Goal: Answer question/provide support: Share knowledge or assist other users

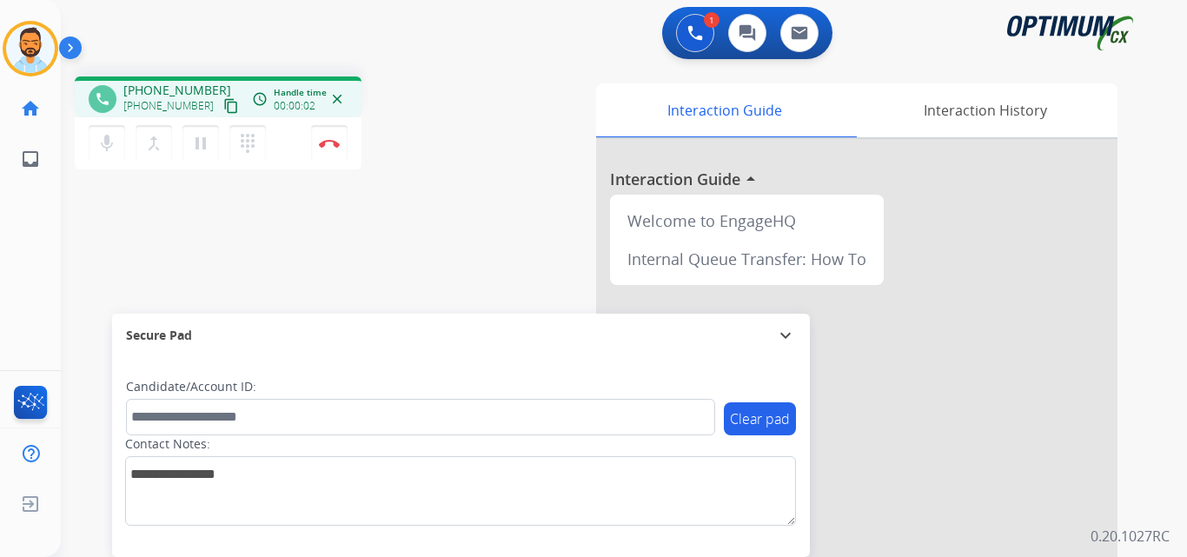
click at [223, 105] on mat-icon "content_copy" at bounding box center [231, 106] width 16 height 16
click at [324, 145] on img at bounding box center [329, 143] width 21 height 9
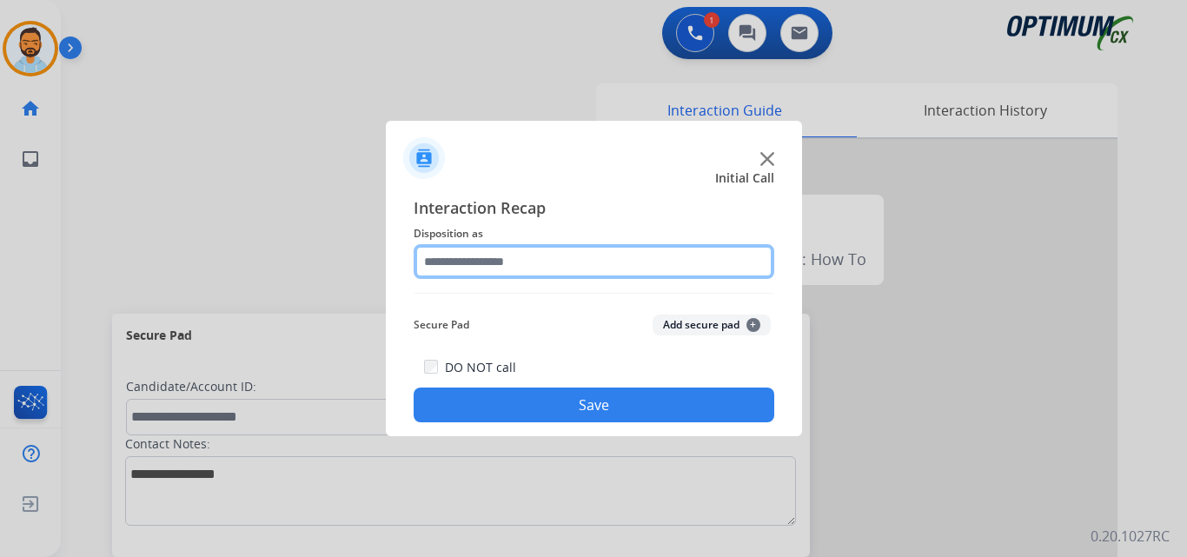
click at [519, 268] on input "text" at bounding box center [594, 261] width 361 height 35
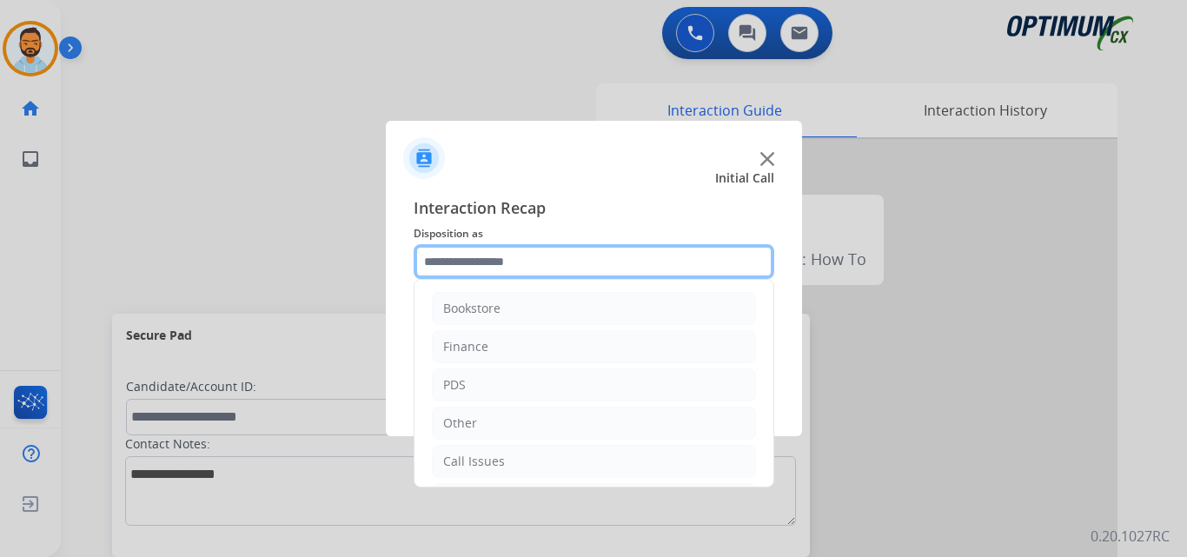
scroll to position [118, 0]
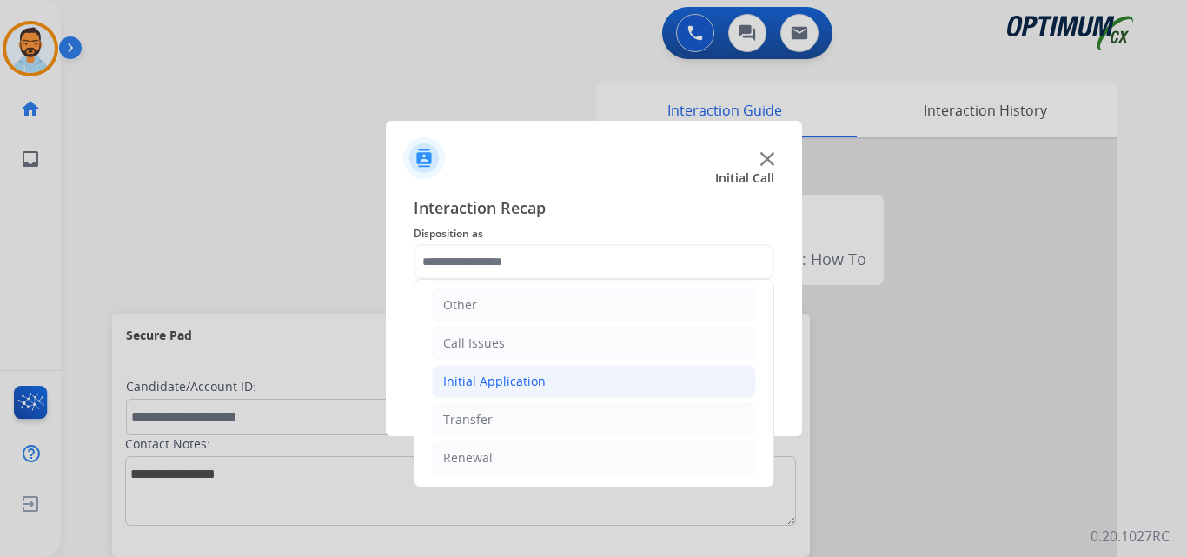
click at [543, 384] on li "Initial Application" at bounding box center [594, 381] width 324 height 33
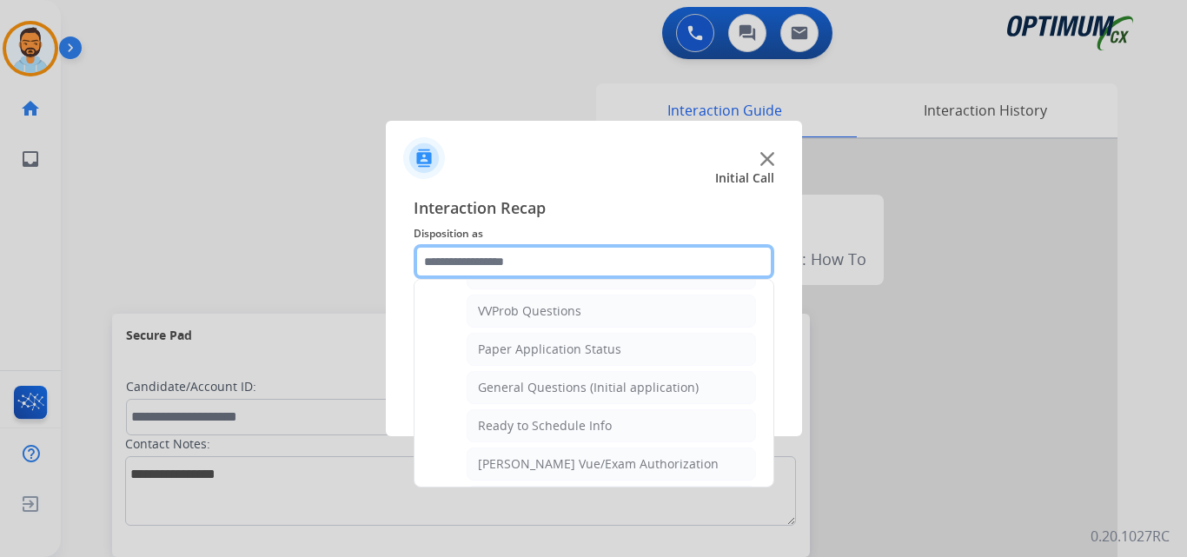
scroll to position [928, 0]
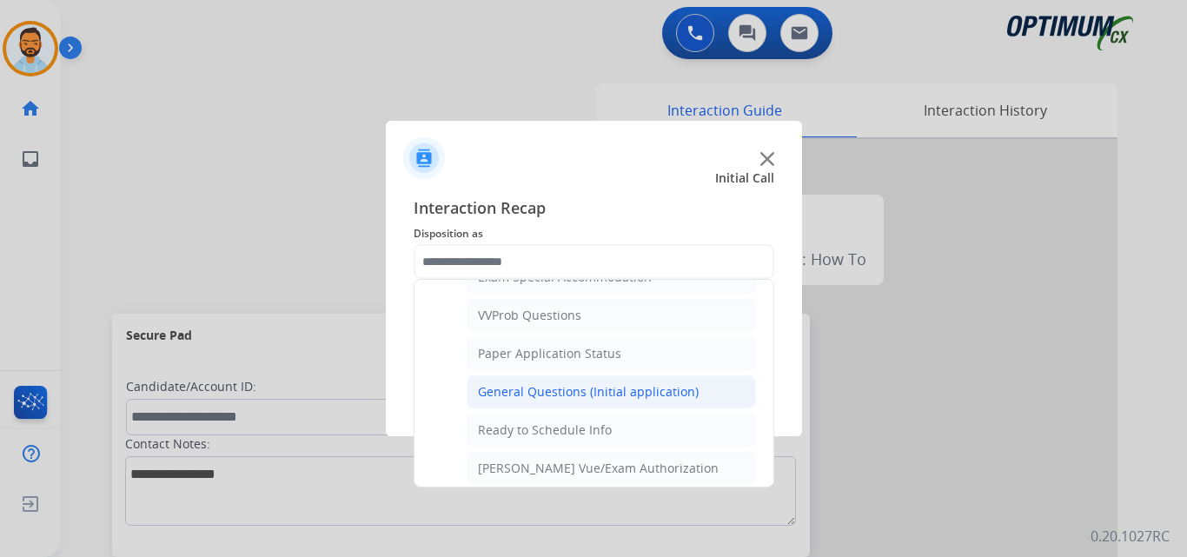
click at [587, 397] on div "General Questions (Initial application)" at bounding box center [588, 391] width 221 height 17
type input "**********"
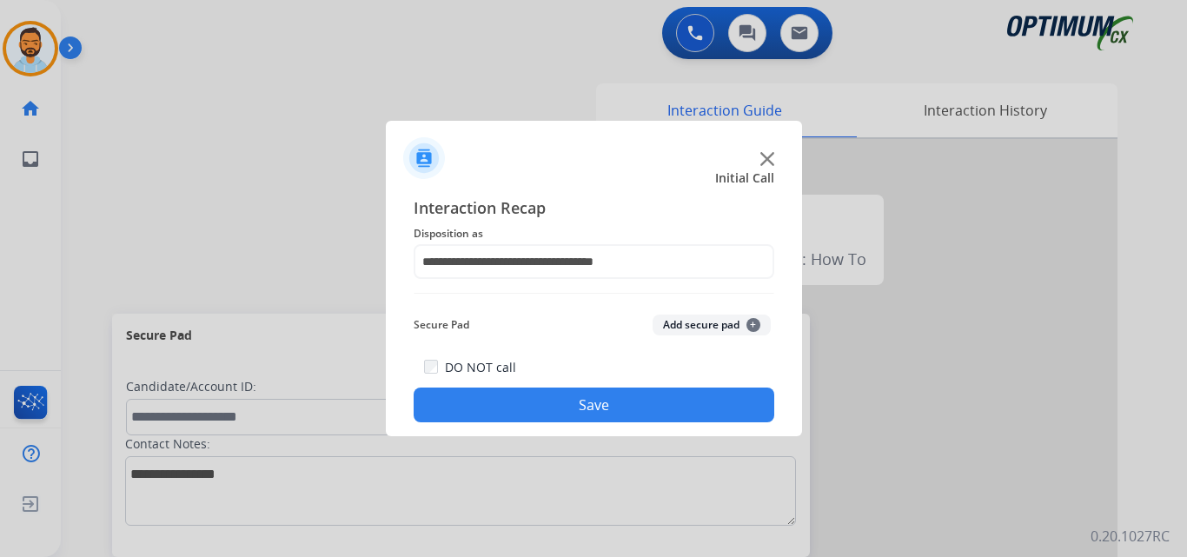
click at [601, 414] on button "Save" at bounding box center [594, 405] width 361 height 35
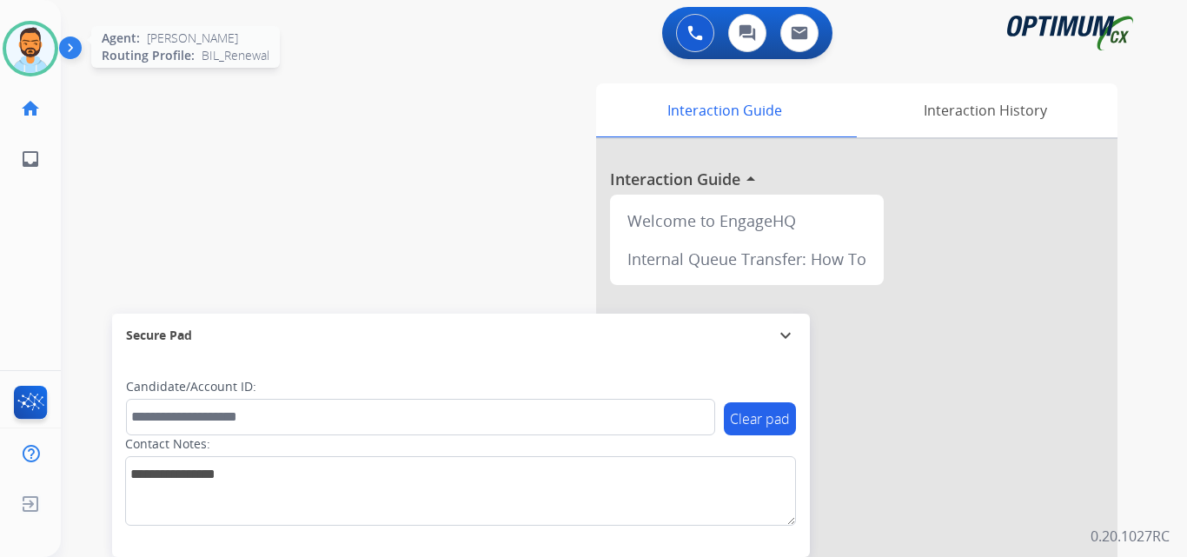
click at [23, 53] on img at bounding box center [30, 48] width 49 height 49
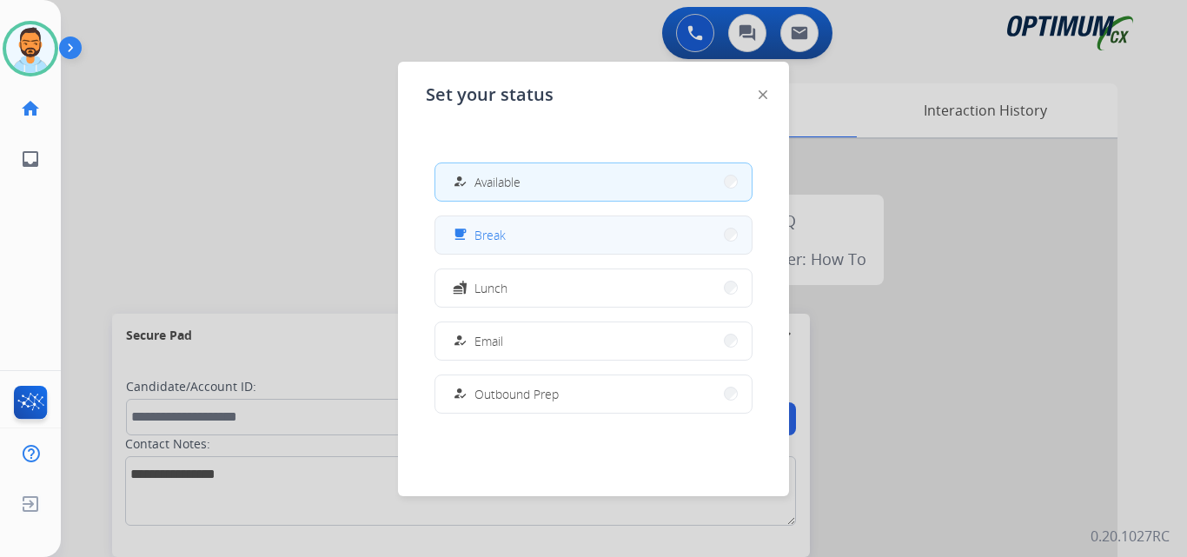
click at [526, 226] on button "free_breakfast Break" at bounding box center [593, 234] width 316 height 37
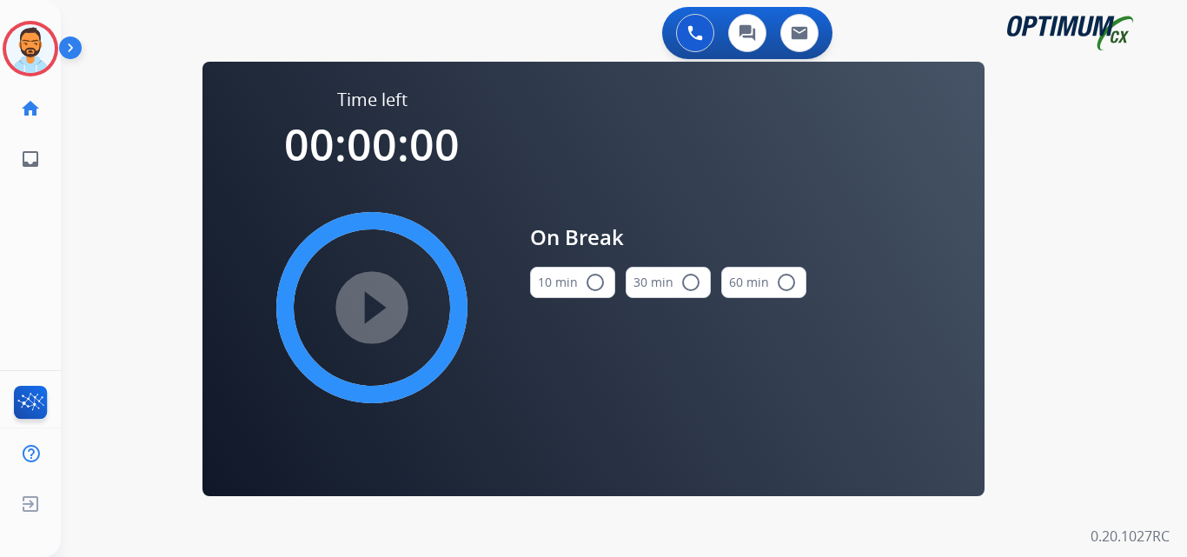
click at [593, 269] on button "10 min radio_button_unchecked" at bounding box center [572, 282] width 85 height 31
click at [382, 305] on mat-icon "play_circle_filled" at bounding box center [372, 307] width 21 height 21
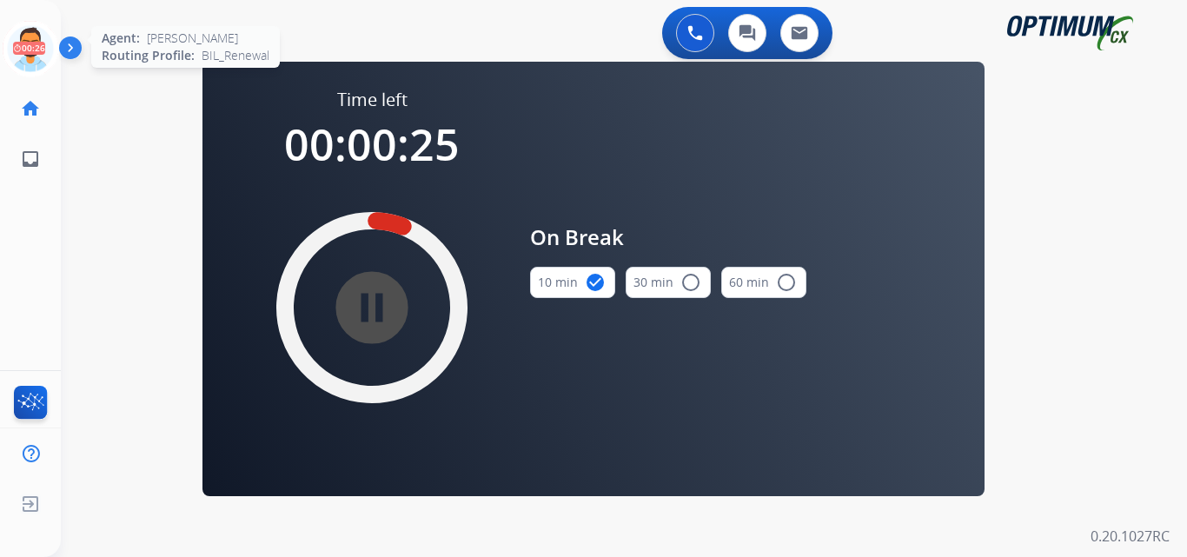
click at [50, 52] on icon at bounding box center [31, 49] width 56 height 56
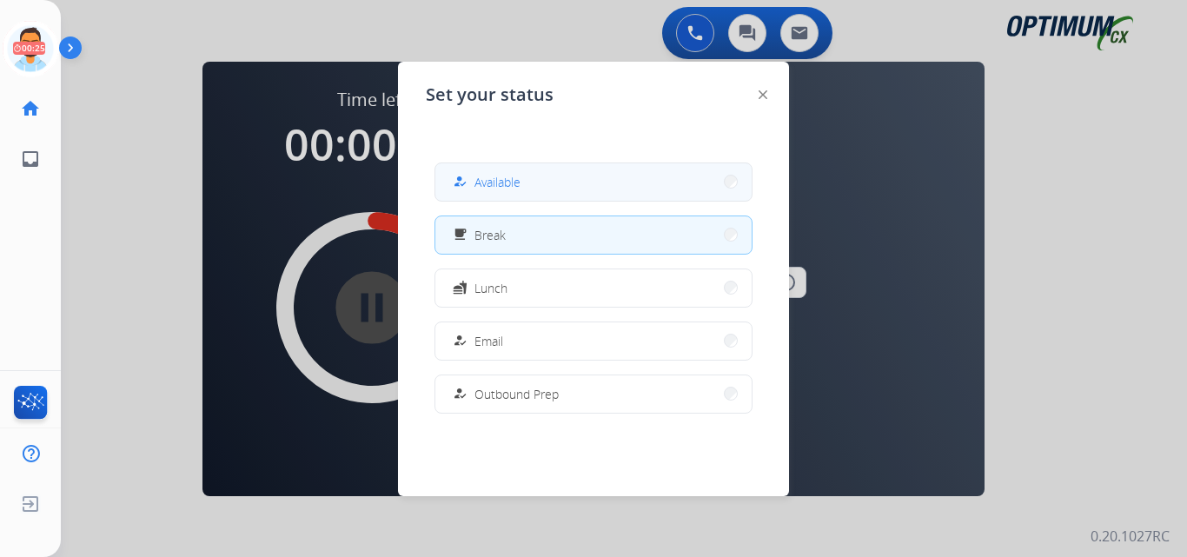
click at [505, 187] on span "Available" at bounding box center [497, 182] width 46 height 18
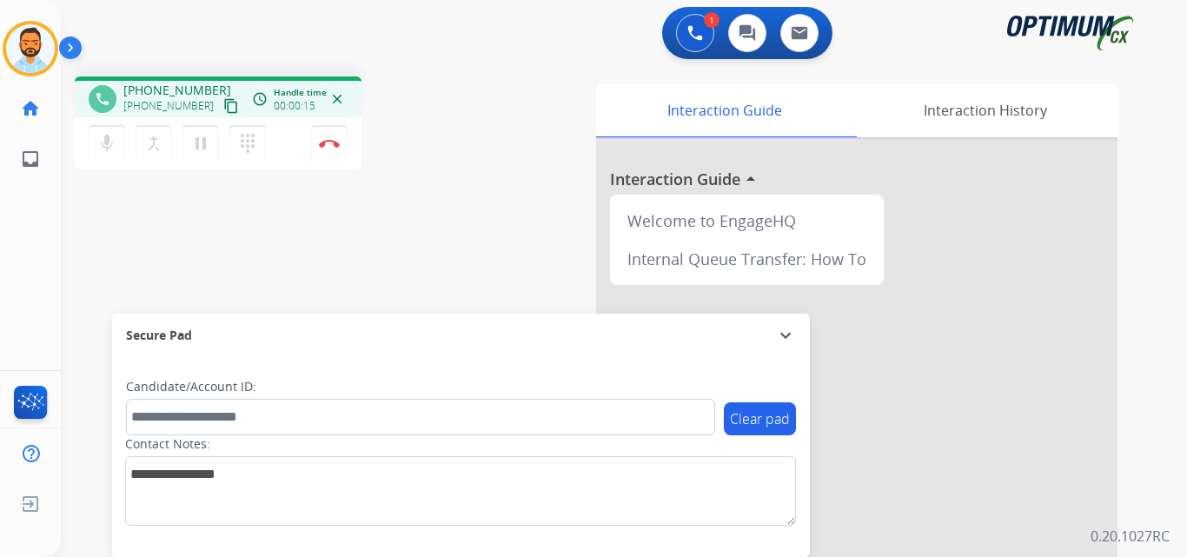
click at [479, 90] on div "phone [PHONE_NUMBER] [PHONE_NUMBER] content_copy access_time Call metrics Queue…" at bounding box center [289, 125] width 429 height 98
click at [223, 108] on mat-icon "content_copy" at bounding box center [231, 106] width 16 height 16
click at [334, 144] on img at bounding box center [329, 143] width 21 height 9
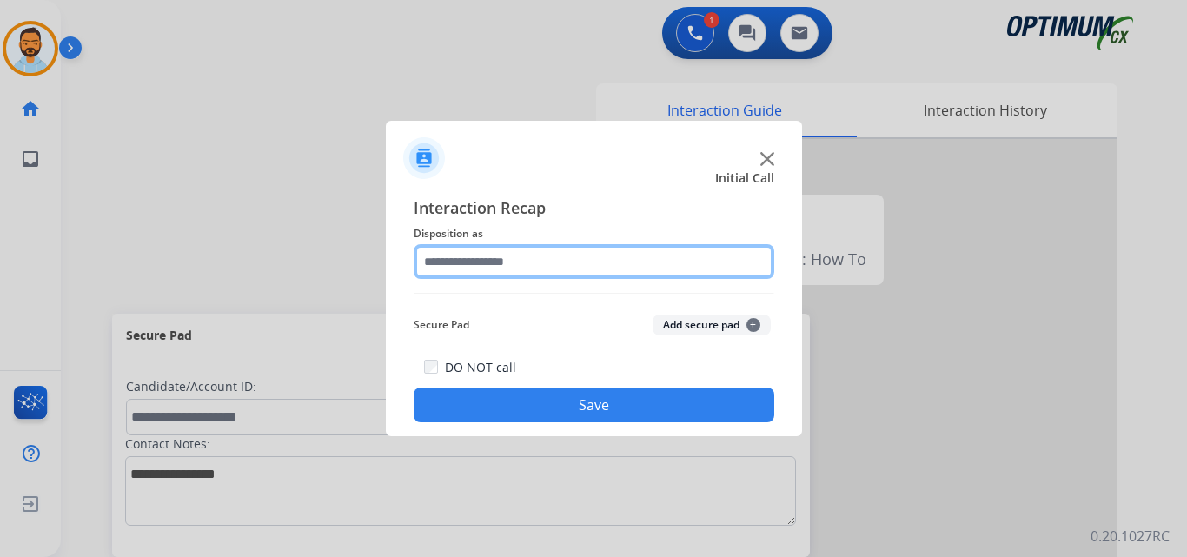
click at [545, 269] on input "text" at bounding box center [594, 261] width 361 height 35
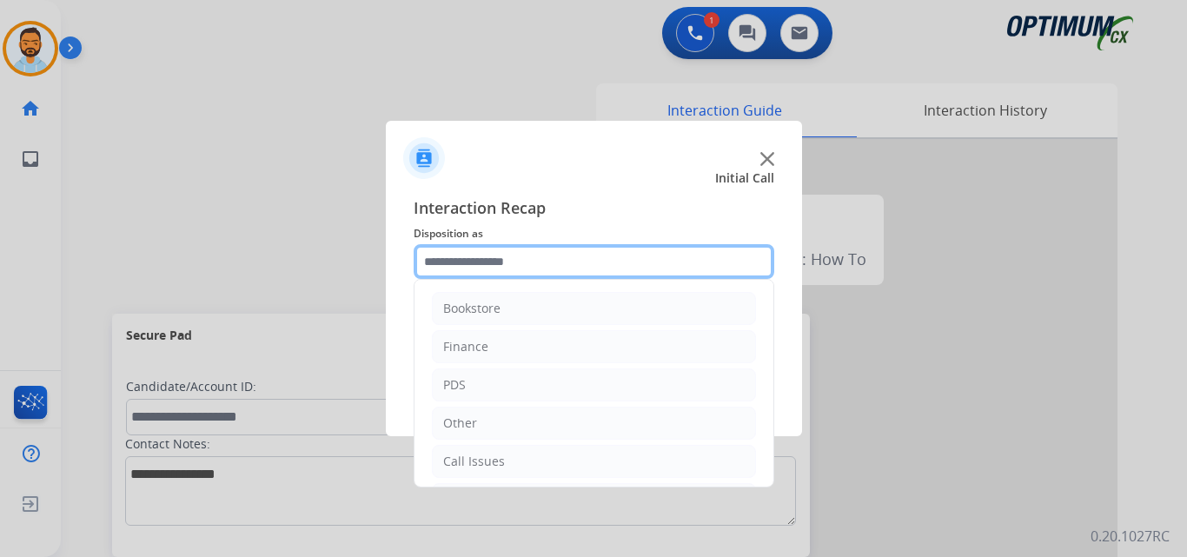
scroll to position [118, 0]
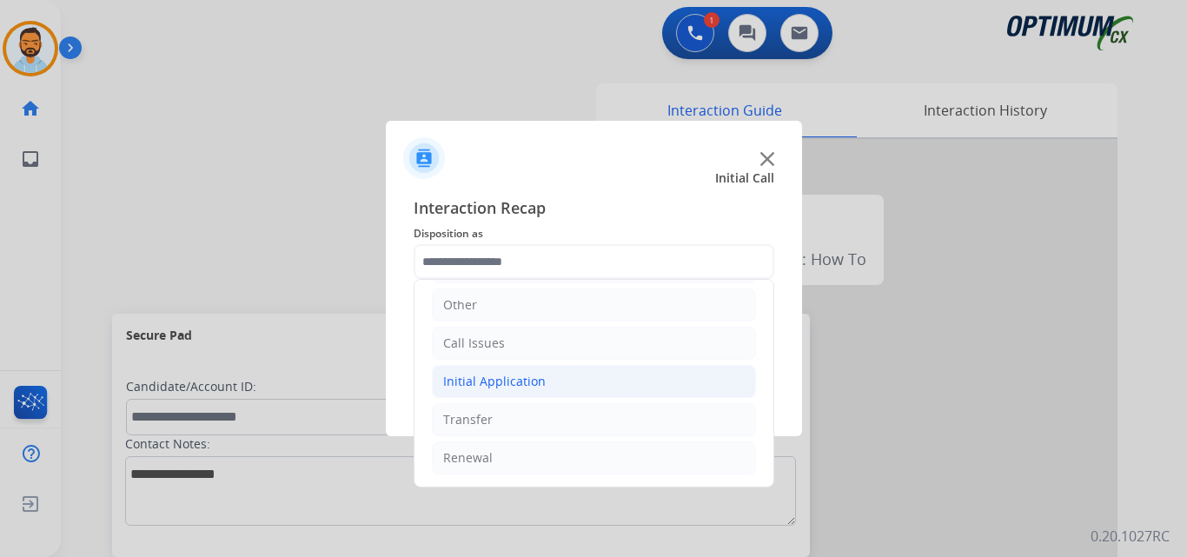
click at [559, 372] on li "Initial Application" at bounding box center [594, 381] width 324 height 33
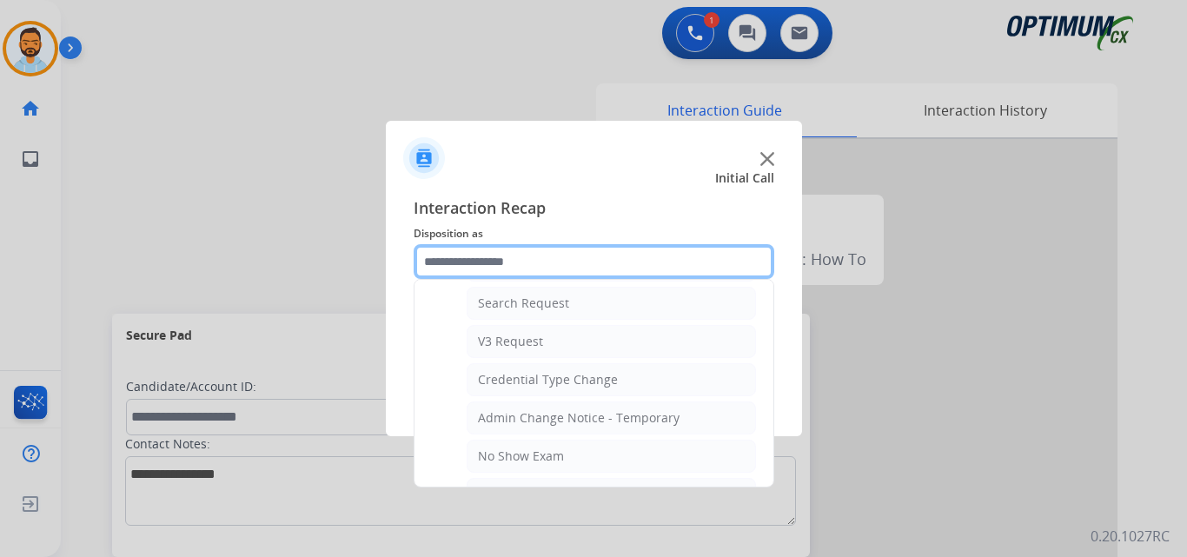
scroll to position [640, 0]
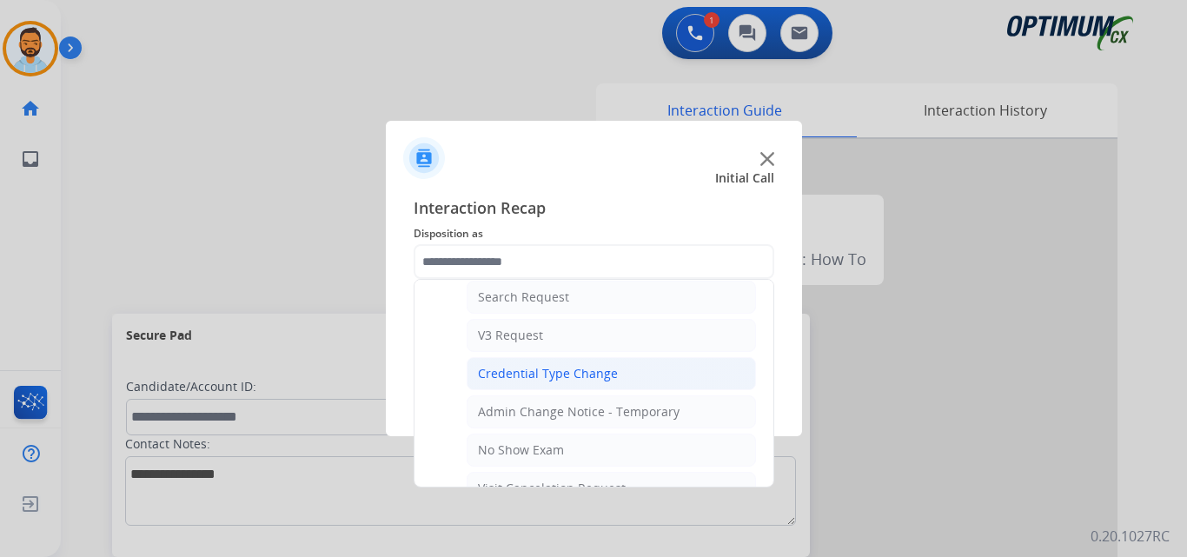
click at [614, 382] on li "Credential Type Change" at bounding box center [611, 373] width 289 height 33
type input "**********"
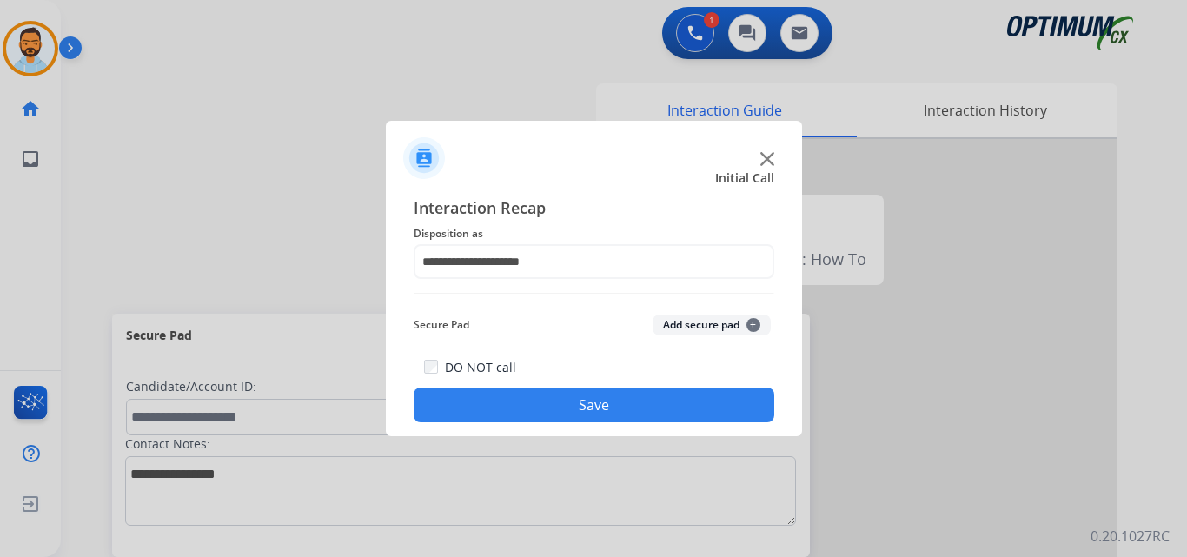
click at [607, 396] on button "Save" at bounding box center [594, 405] width 361 height 35
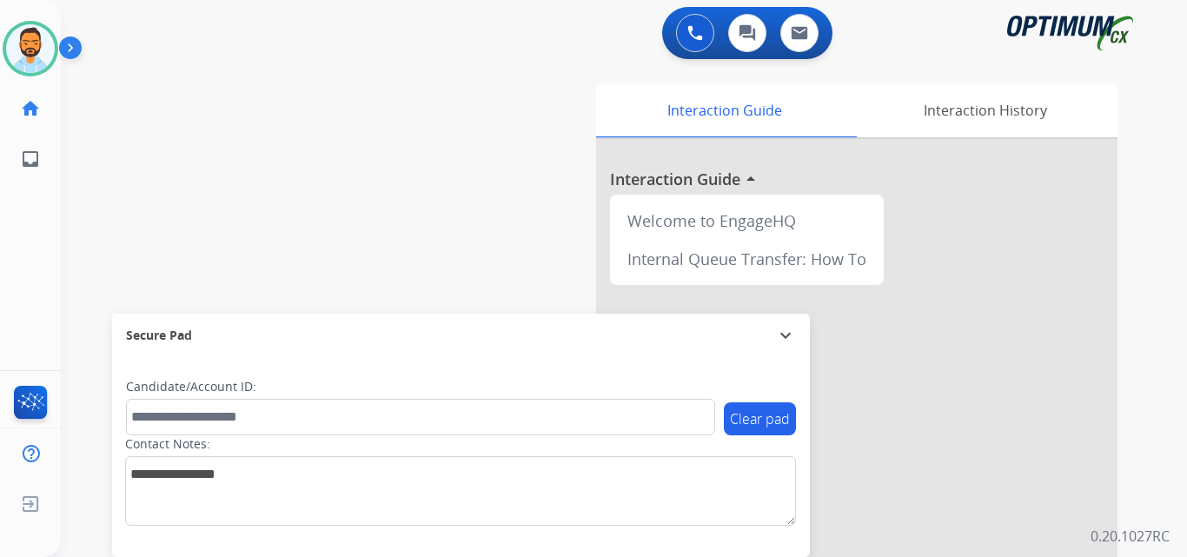
click at [72, 43] on img at bounding box center [74, 51] width 30 height 33
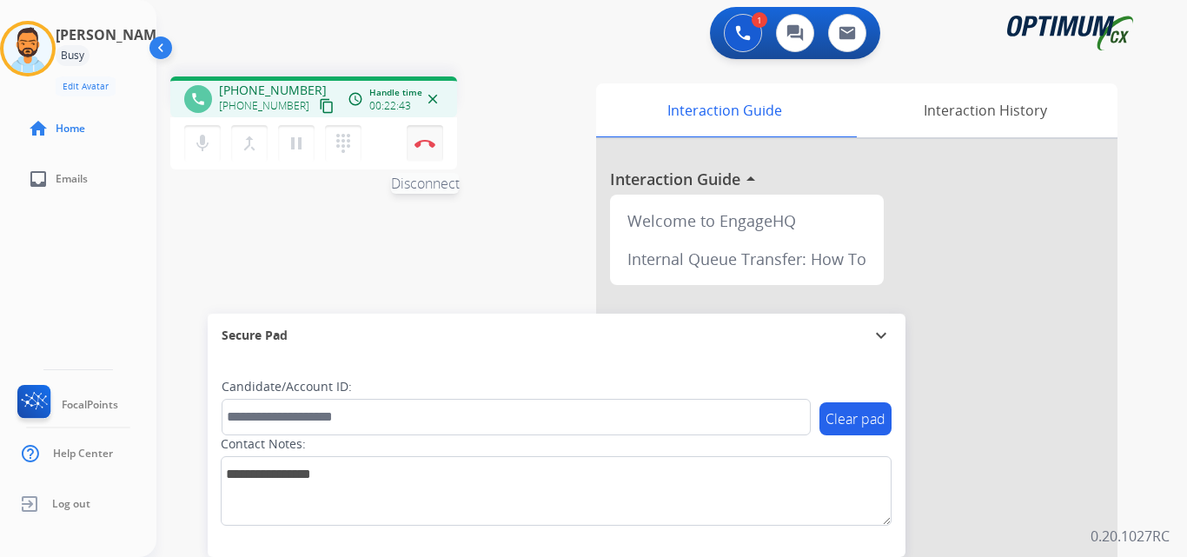
click at [413, 146] on button "Disconnect" at bounding box center [425, 143] width 36 height 36
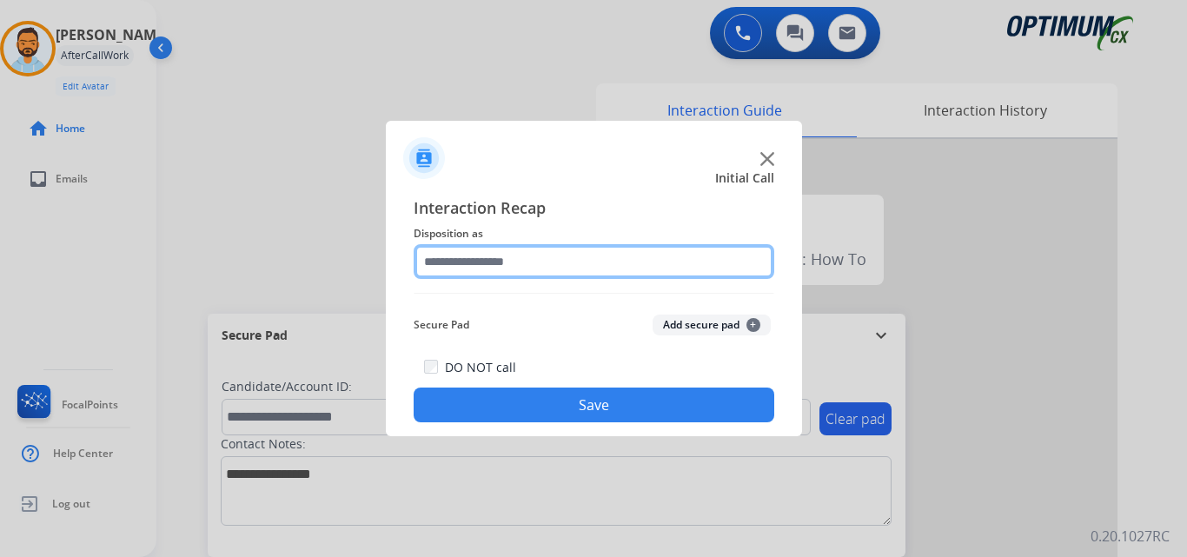
click at [552, 262] on input "text" at bounding box center [594, 261] width 361 height 35
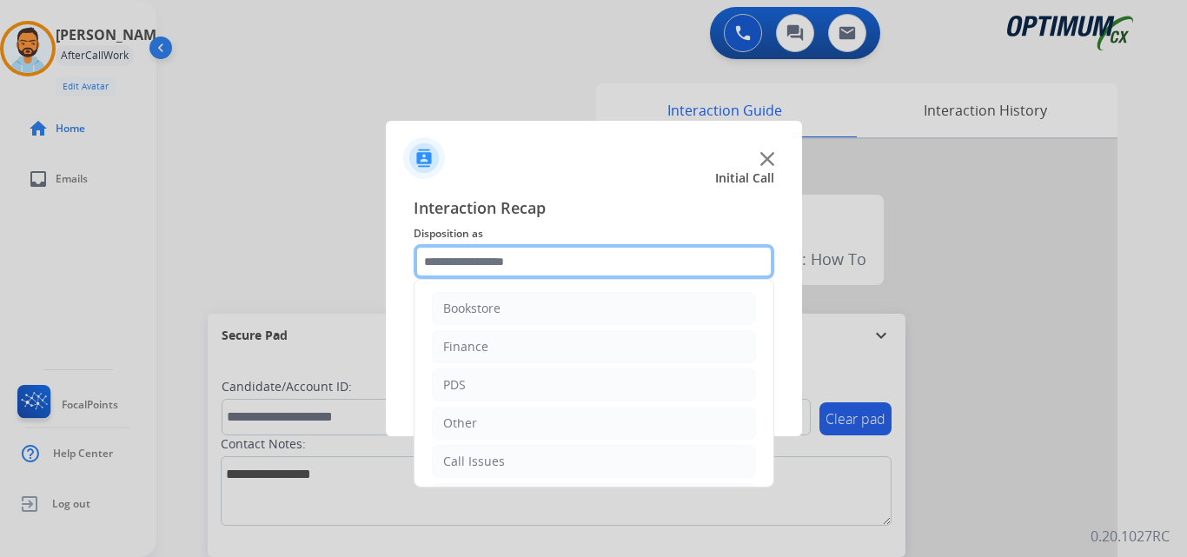
scroll to position [118, 0]
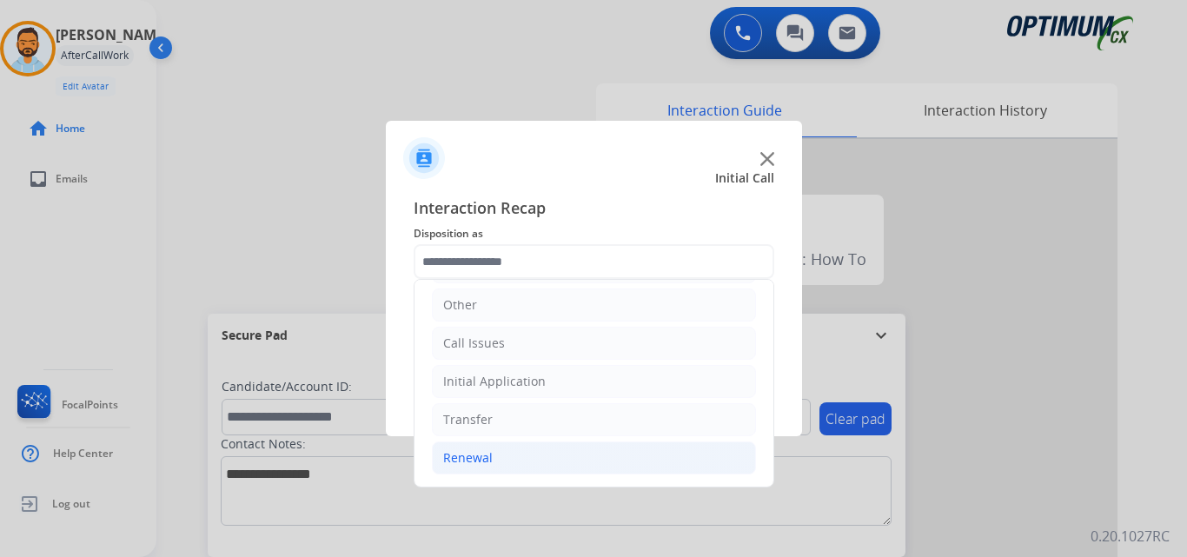
click at [500, 463] on li "Renewal" at bounding box center [594, 457] width 324 height 33
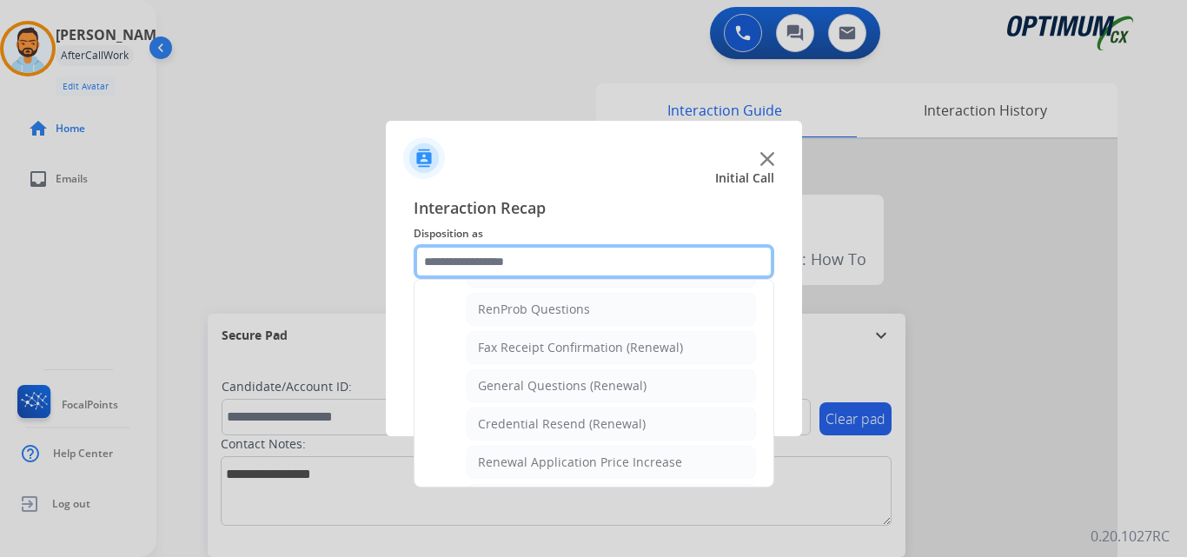
scroll to position [441, 0]
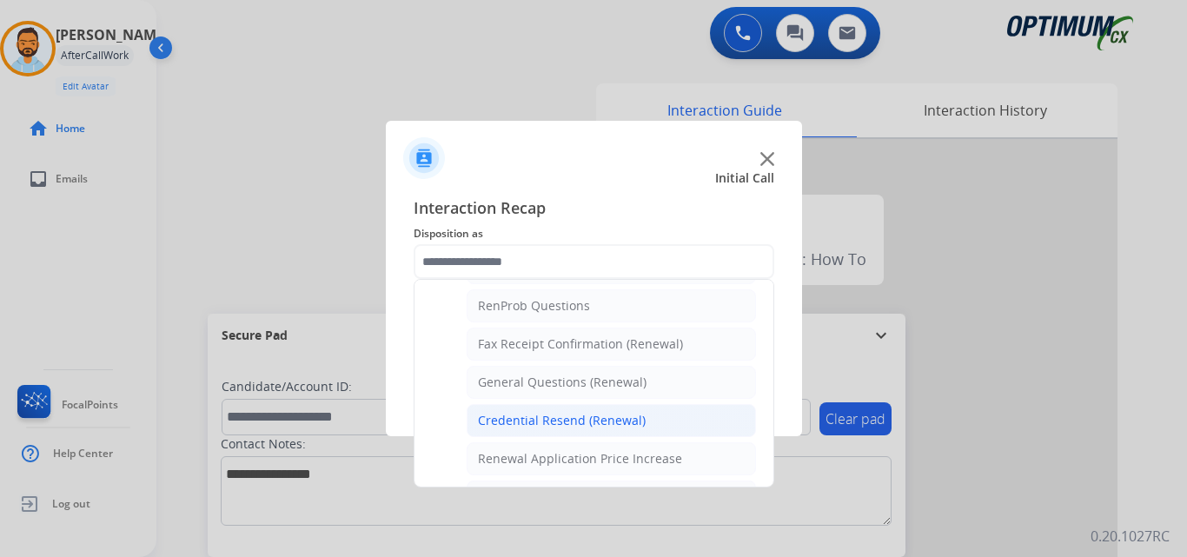
click at [587, 416] on div "Credential Resend (Renewal)" at bounding box center [562, 420] width 168 height 17
type input "**********"
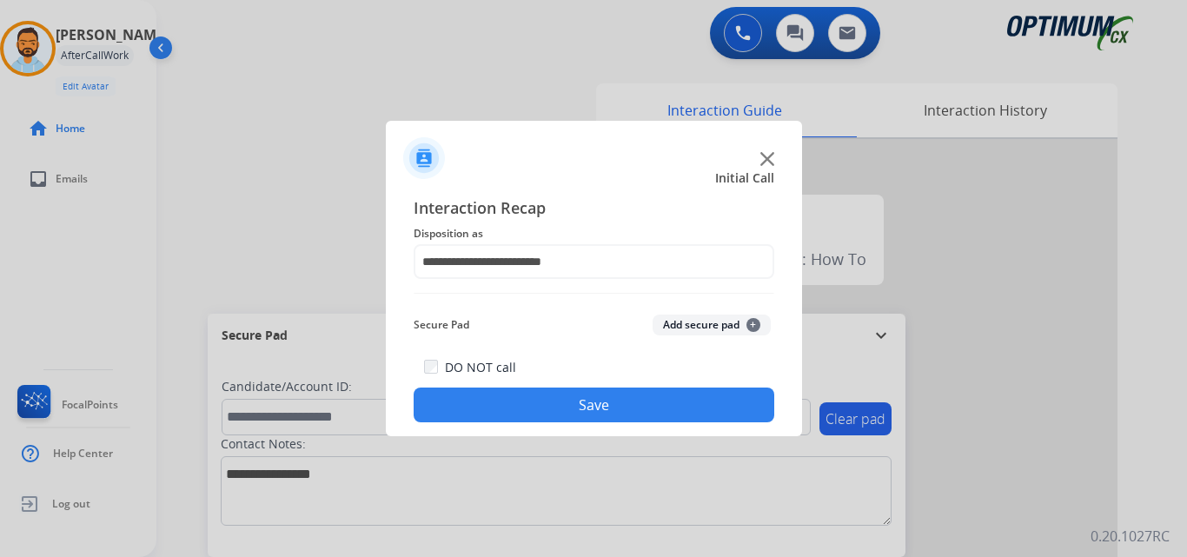
click at [579, 401] on button "Save" at bounding box center [594, 405] width 361 height 35
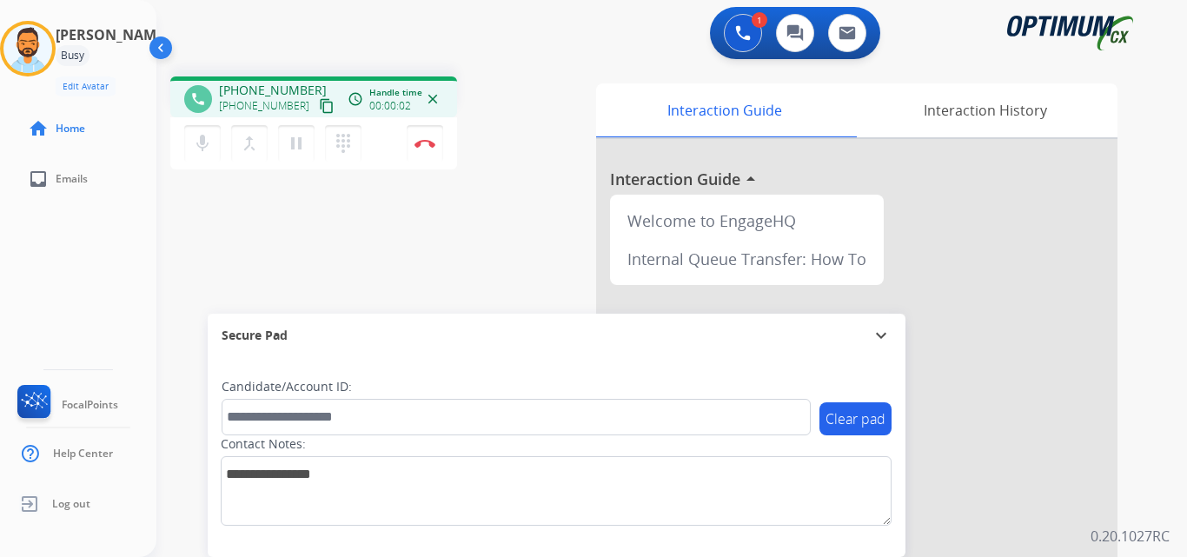
click at [319, 104] on mat-icon "content_copy" at bounding box center [327, 106] width 16 height 16
click at [429, 155] on button "Disconnect" at bounding box center [425, 143] width 36 height 36
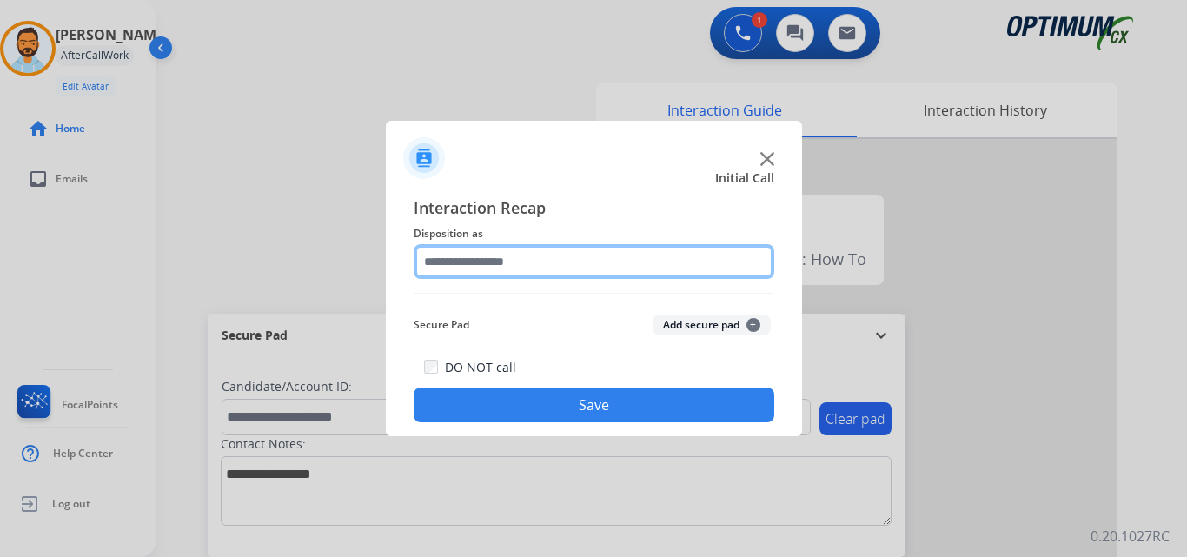
click at [612, 262] on input "text" at bounding box center [594, 261] width 361 height 35
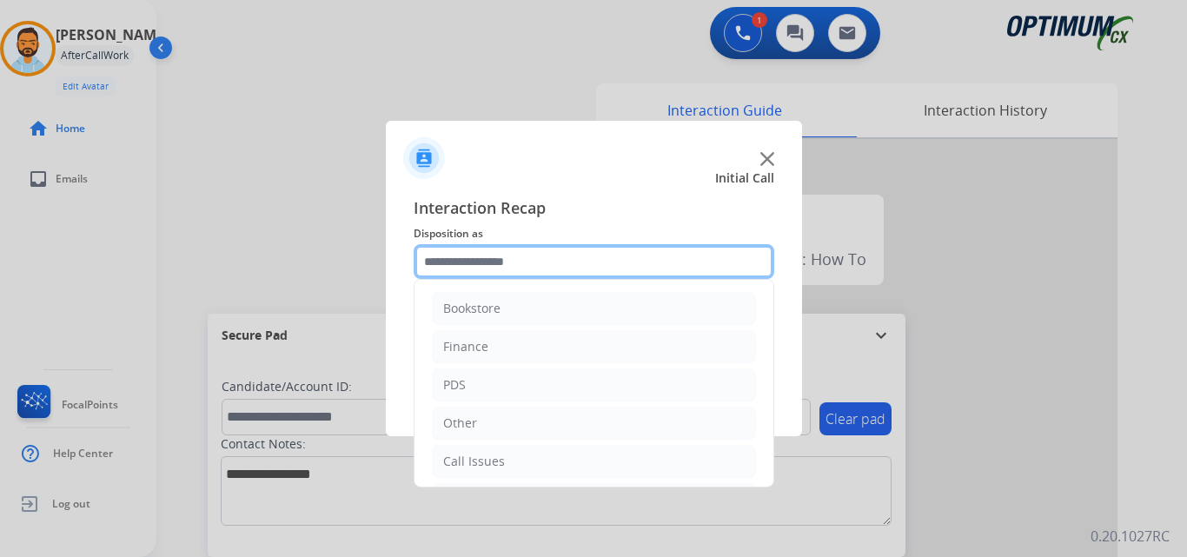
scroll to position [118, 0]
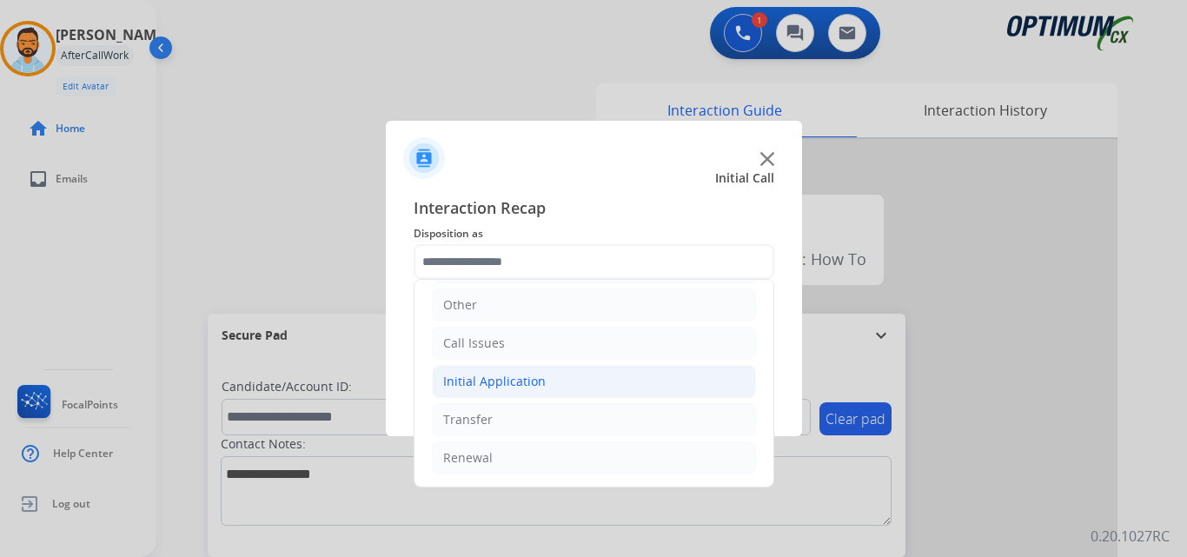
click at [535, 385] on div "Initial Application" at bounding box center [494, 381] width 103 height 17
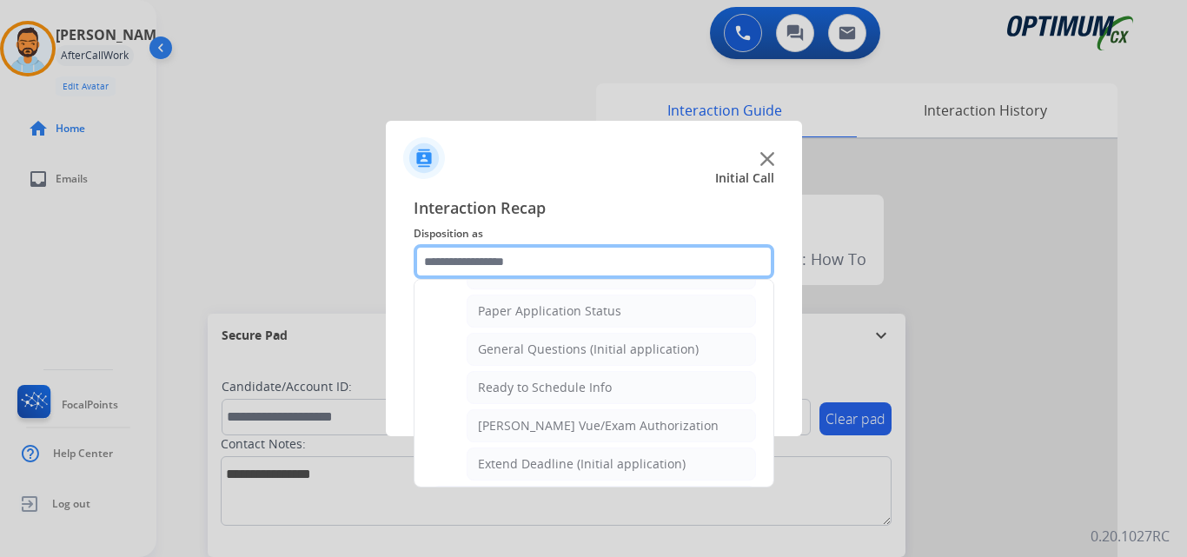
scroll to position [970, 0]
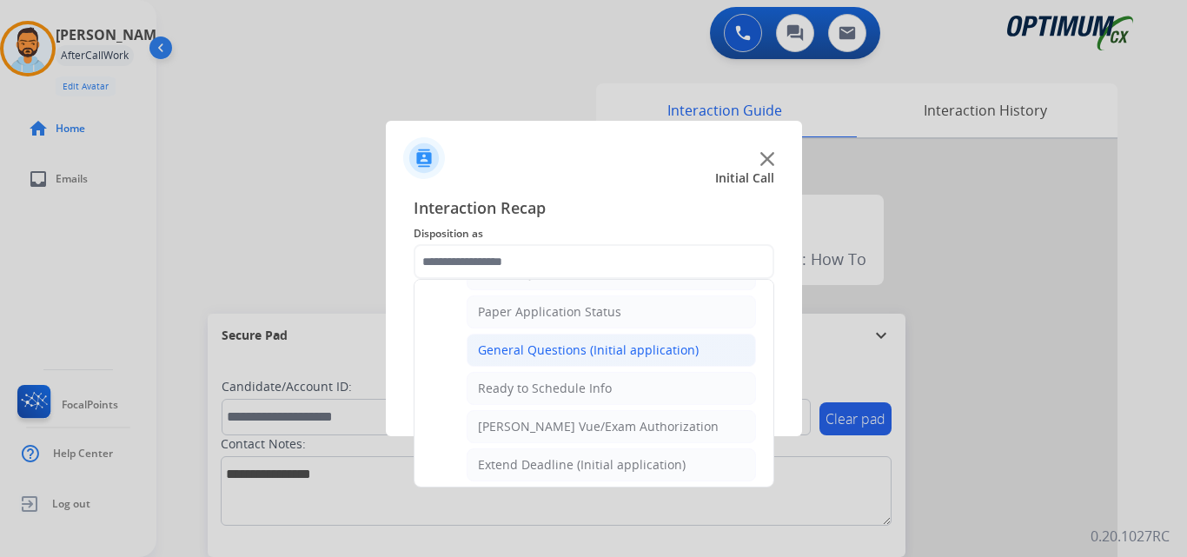
click at [604, 352] on div "General Questions (Initial application)" at bounding box center [588, 350] width 221 height 17
type input "**********"
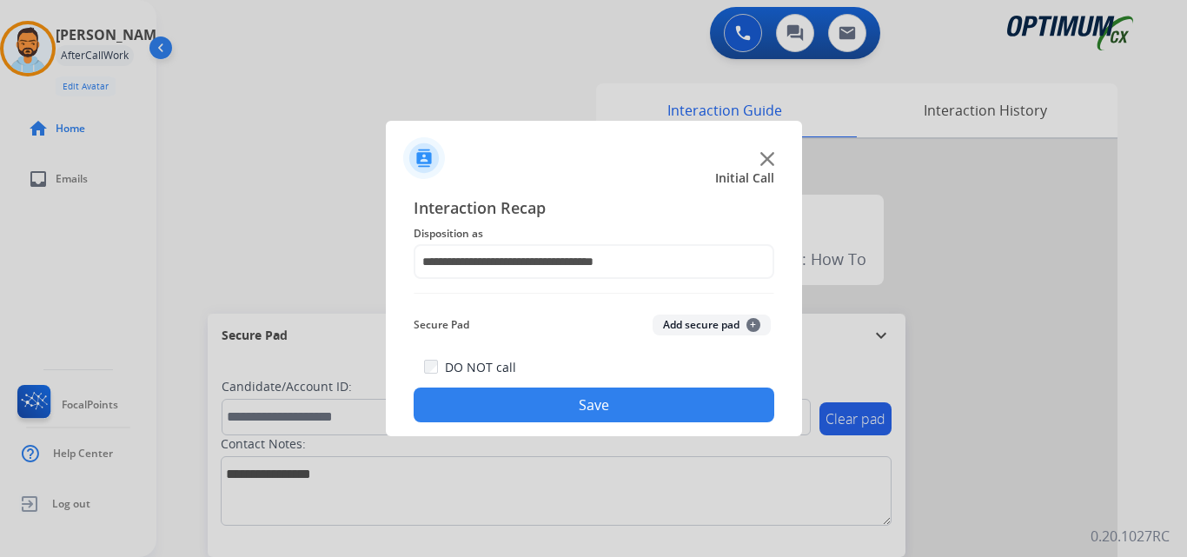
click at [557, 404] on button "Save" at bounding box center [594, 405] width 361 height 35
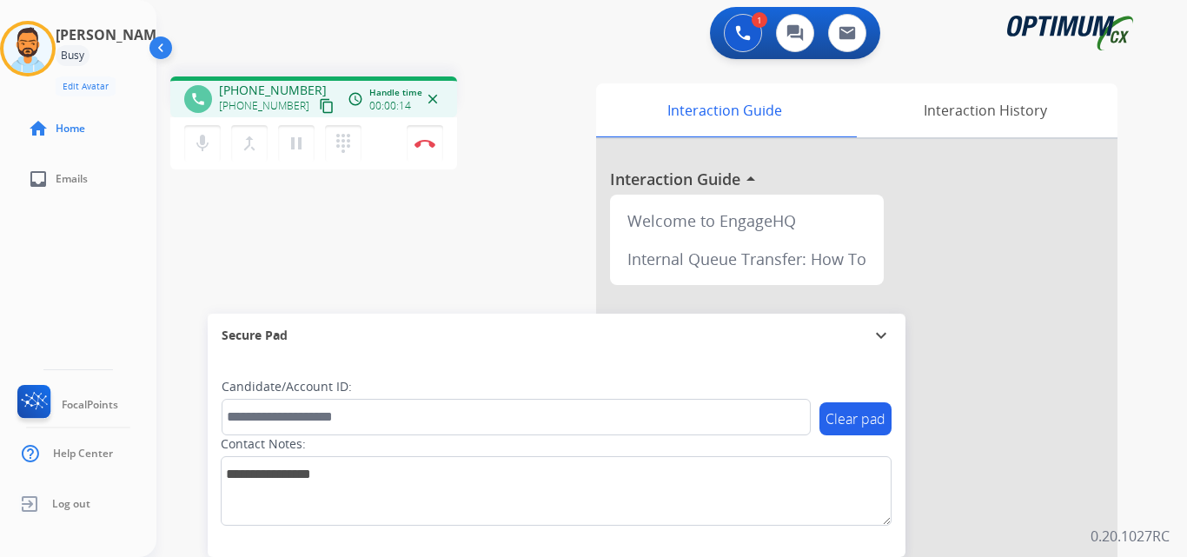
click at [319, 108] on mat-icon "content_copy" at bounding box center [327, 106] width 16 height 16
click at [420, 140] on img at bounding box center [425, 143] width 21 height 9
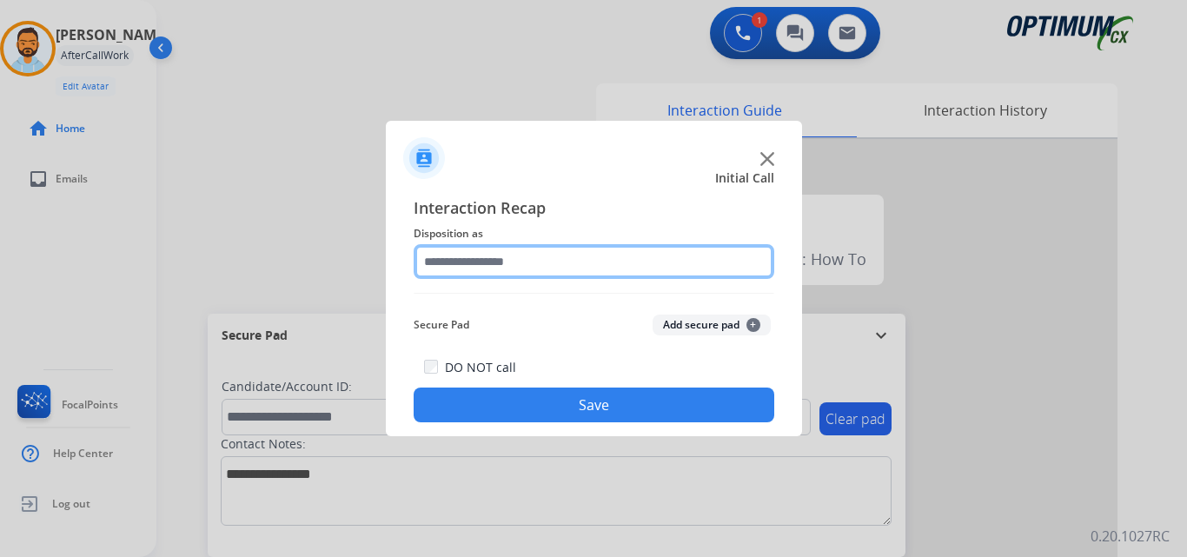
click at [510, 267] on input "text" at bounding box center [594, 261] width 361 height 35
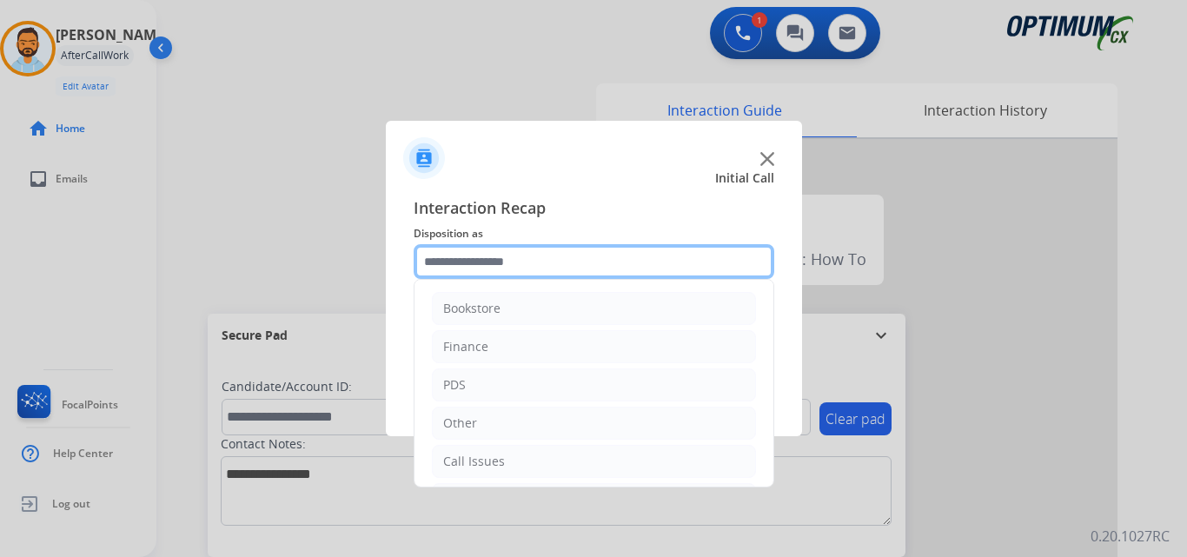
scroll to position [118, 0]
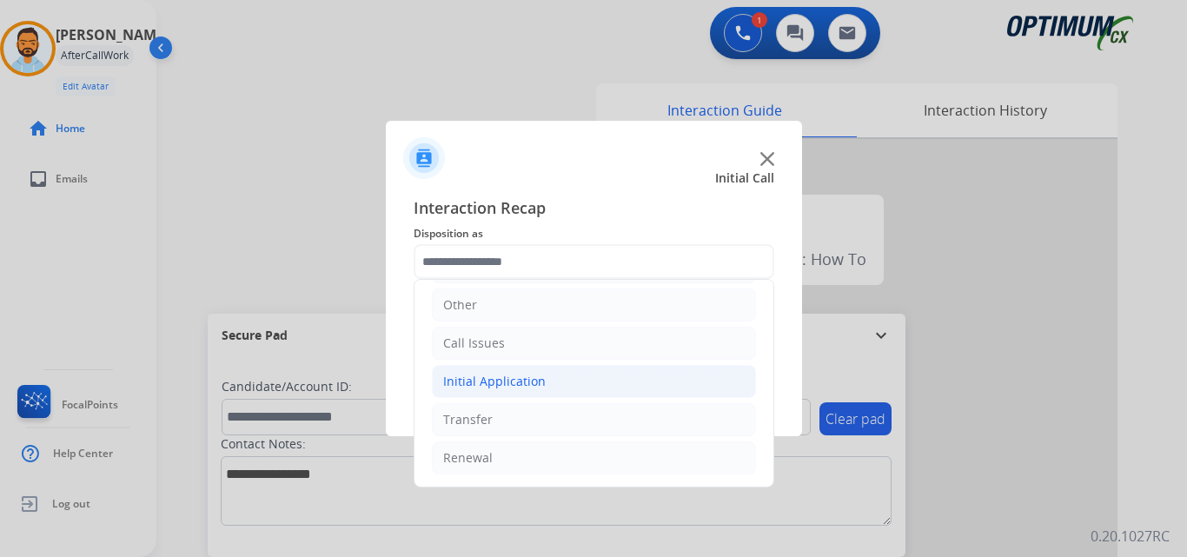
click at [528, 381] on div "Initial Application" at bounding box center [494, 381] width 103 height 17
click at [554, 427] on div "Credential Resend (Initial application)" at bounding box center [588, 419] width 220 height 17
type input "**********"
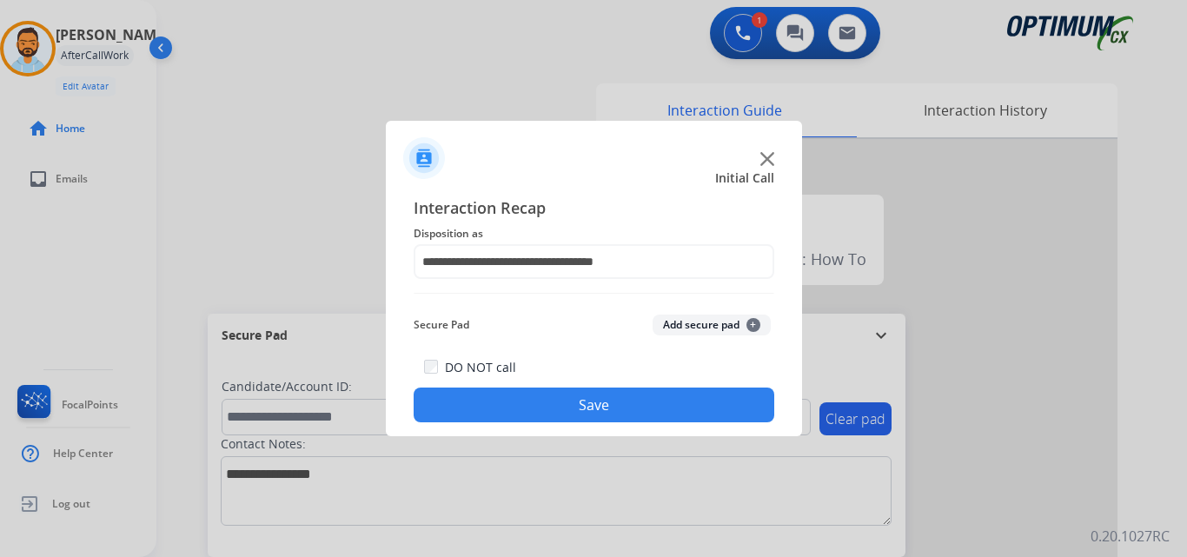
click at [542, 415] on button "Save" at bounding box center [594, 405] width 361 height 35
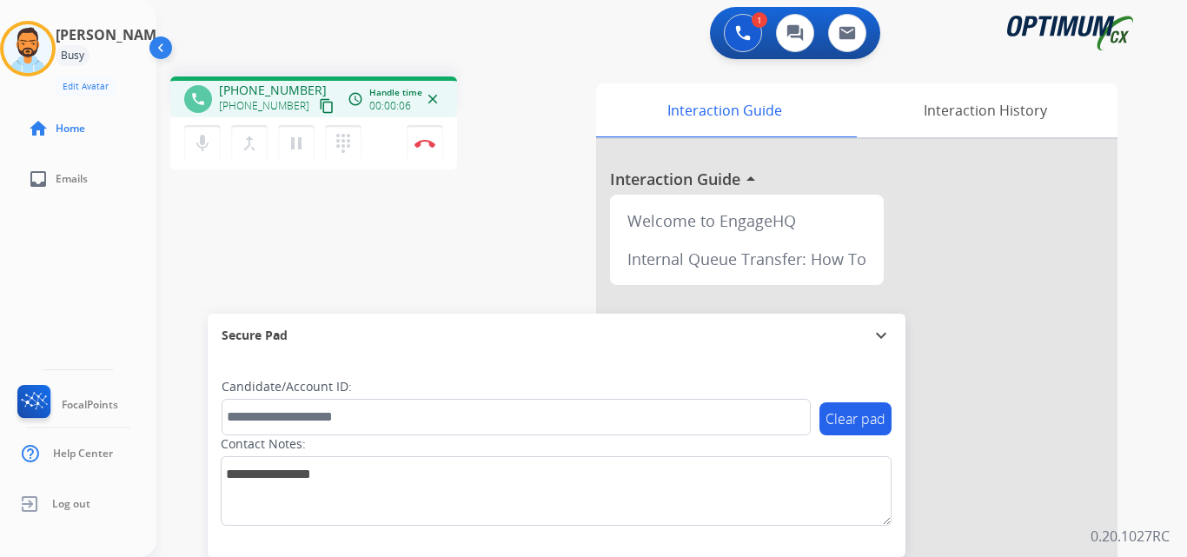
click at [319, 100] on mat-icon "content_copy" at bounding box center [327, 106] width 16 height 16
click at [431, 137] on button "Disconnect" at bounding box center [425, 143] width 36 height 36
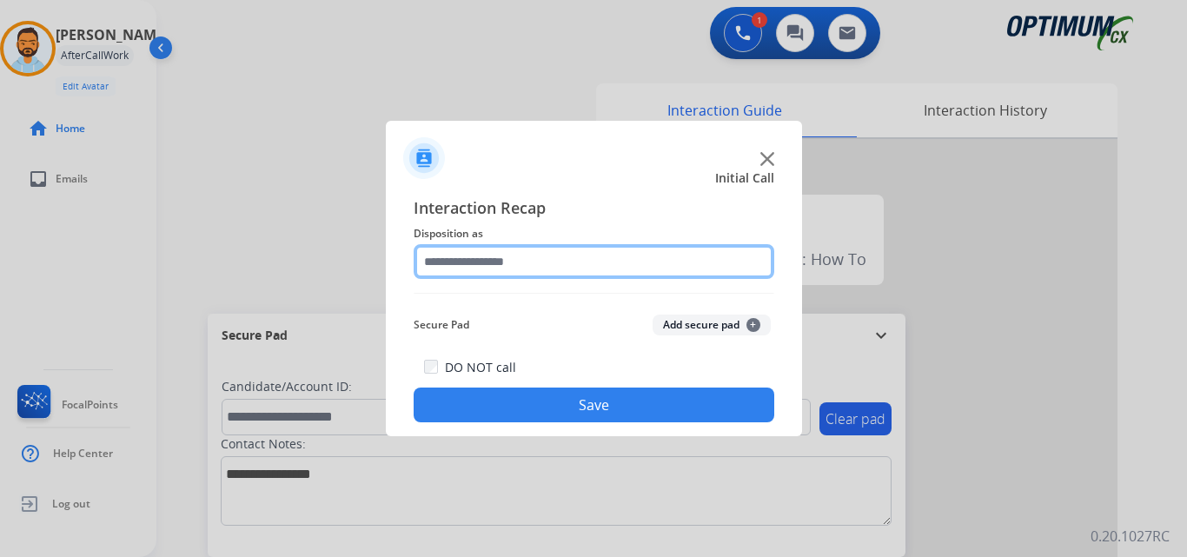
click at [567, 267] on input "text" at bounding box center [594, 261] width 361 height 35
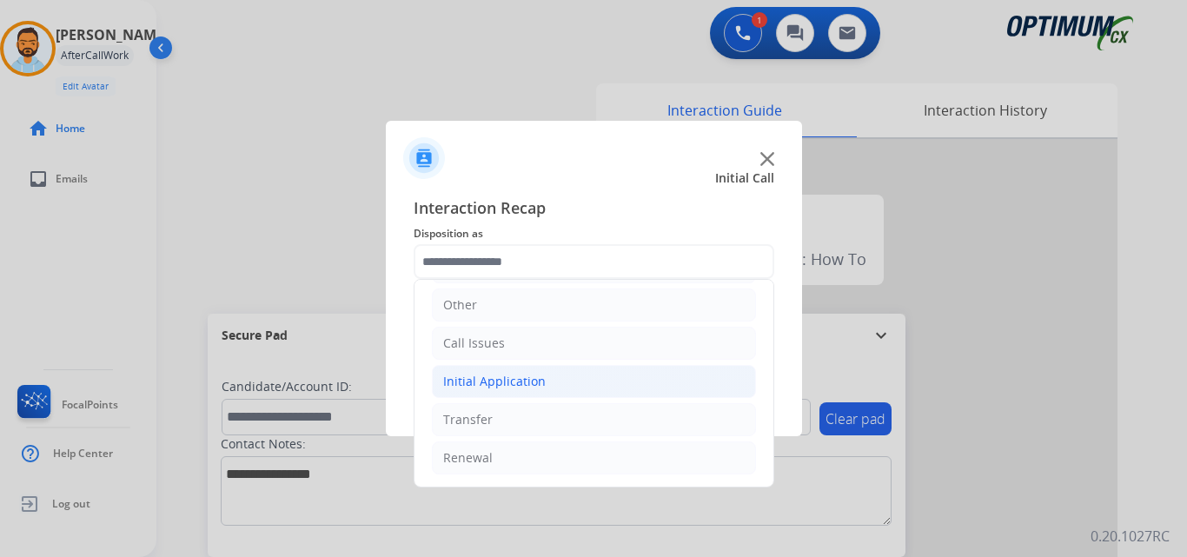
click at [549, 391] on li "Initial Application" at bounding box center [594, 381] width 324 height 33
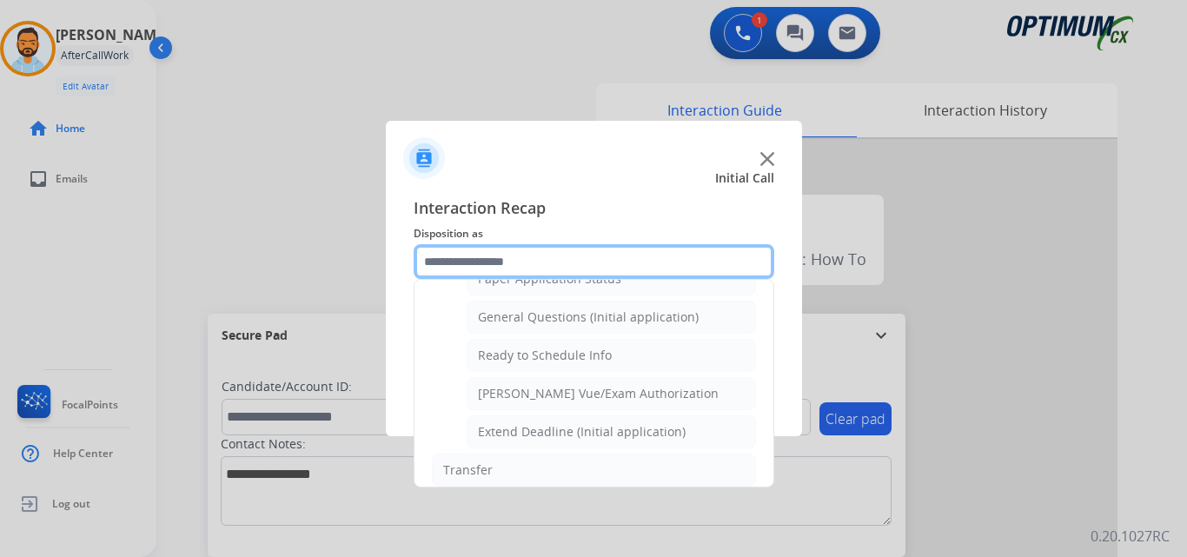
scroll to position [994, 0]
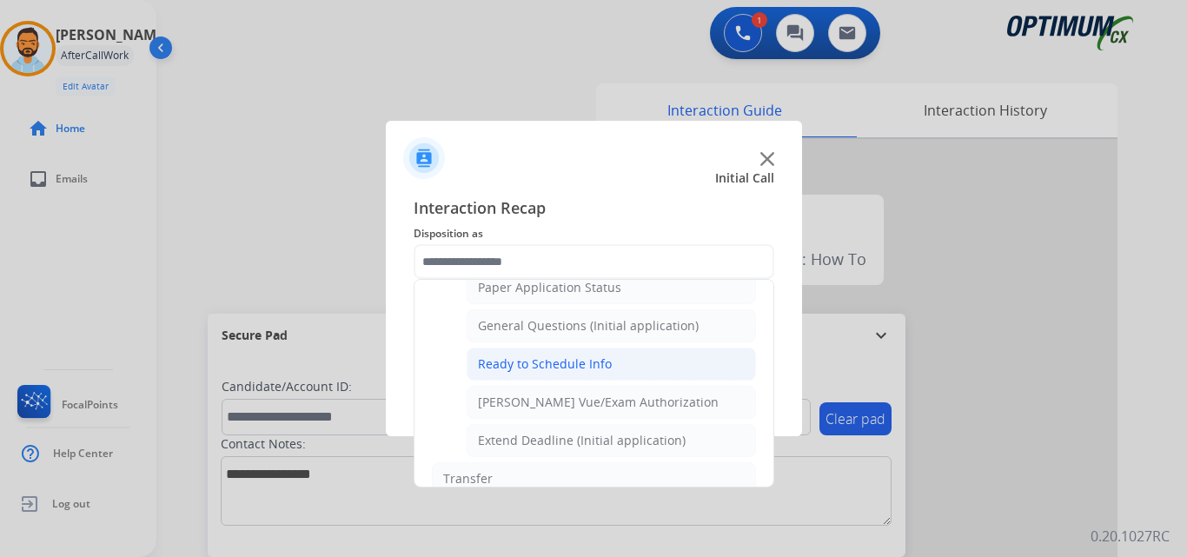
click at [578, 371] on div "Ready to Schedule Info" at bounding box center [545, 363] width 134 height 17
type input "**********"
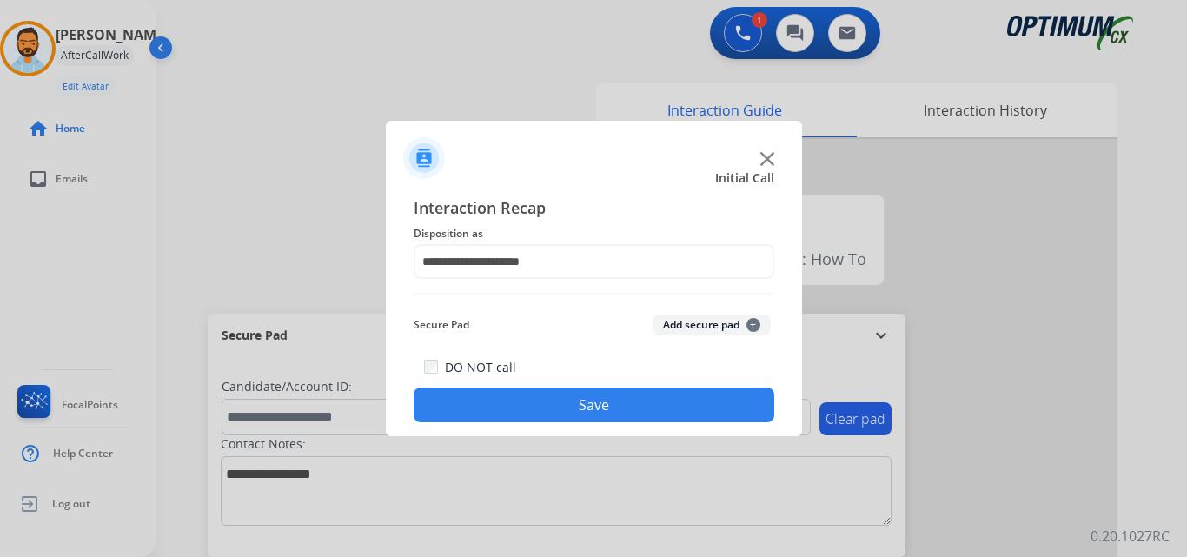
click at [565, 404] on button "Save" at bounding box center [594, 405] width 361 height 35
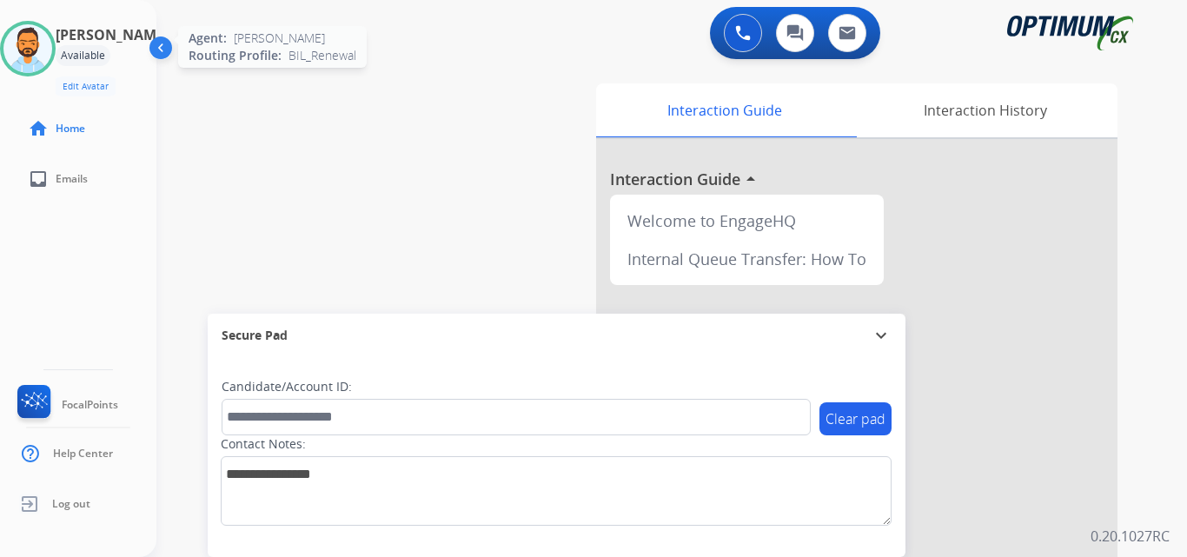
click at [45, 48] on img at bounding box center [27, 48] width 49 height 49
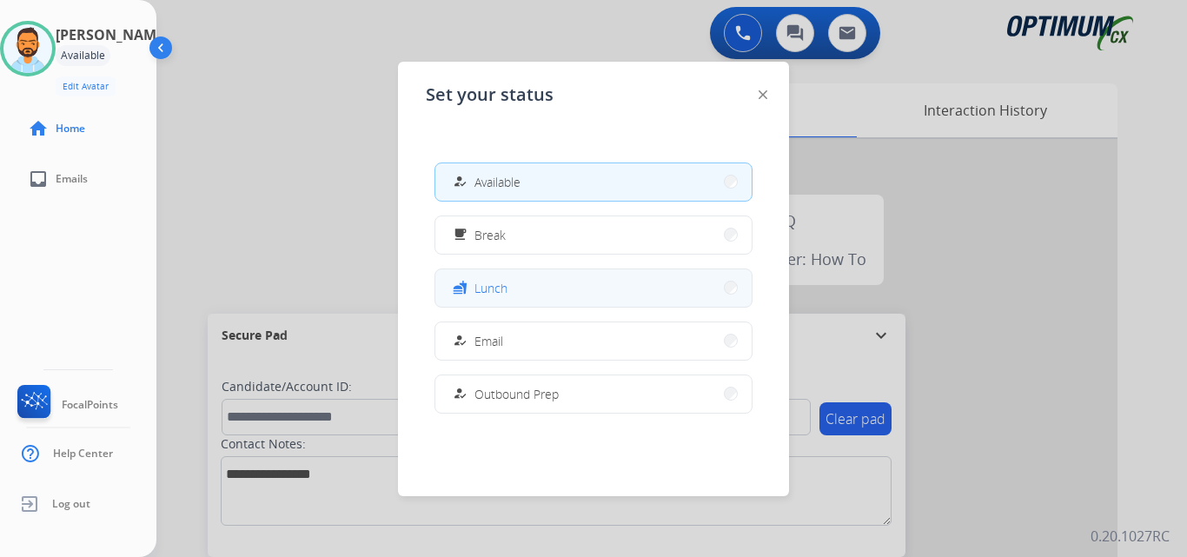
click at [548, 292] on button "fastfood Lunch" at bounding box center [593, 287] width 316 height 37
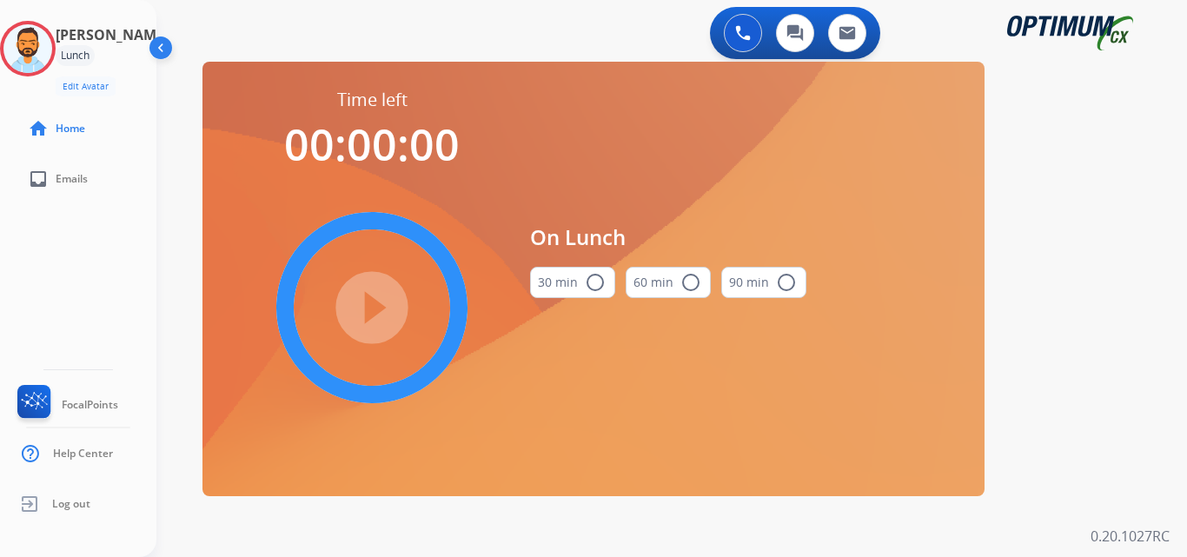
click at [599, 279] on mat-icon "radio_button_unchecked" at bounding box center [595, 282] width 21 height 21
click at [373, 315] on mat-icon "play_circle_filled" at bounding box center [372, 307] width 21 height 21
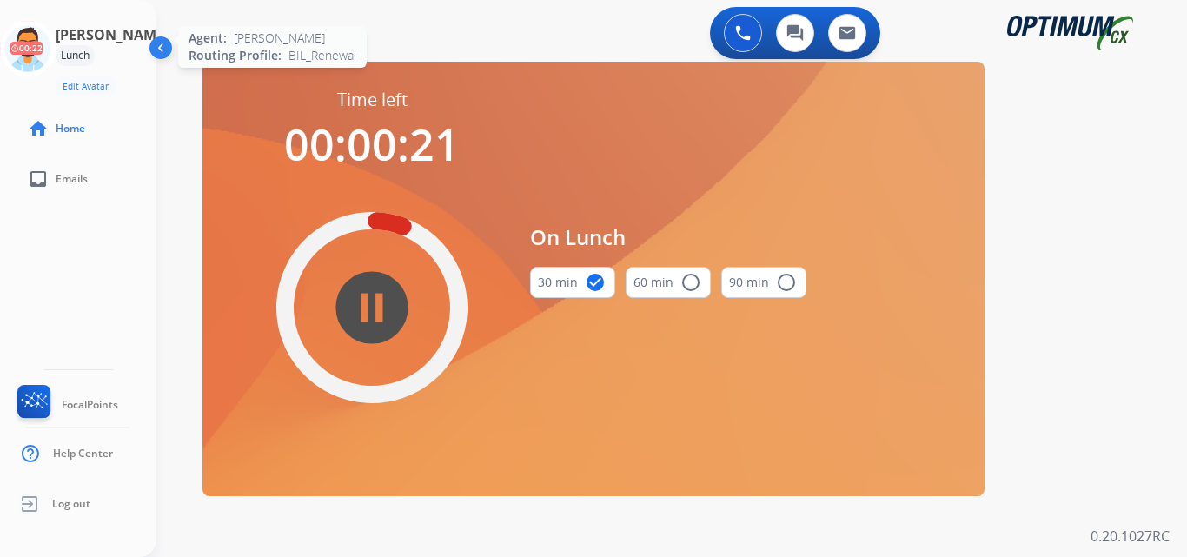
click at [15, 29] on icon at bounding box center [28, 49] width 56 height 56
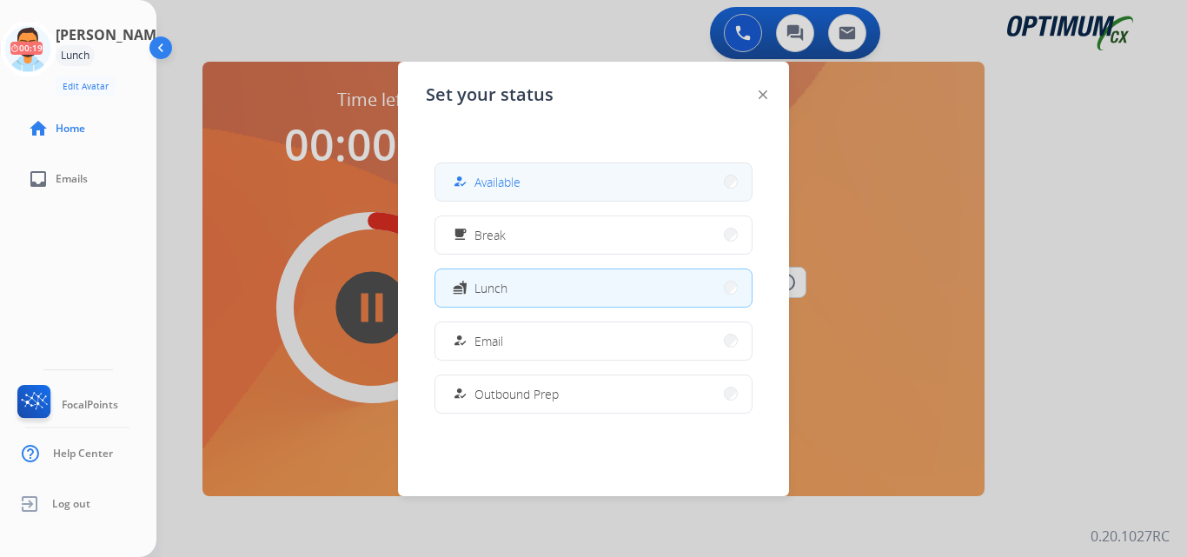
click at [641, 182] on button "how_to_reg Available" at bounding box center [593, 181] width 316 height 37
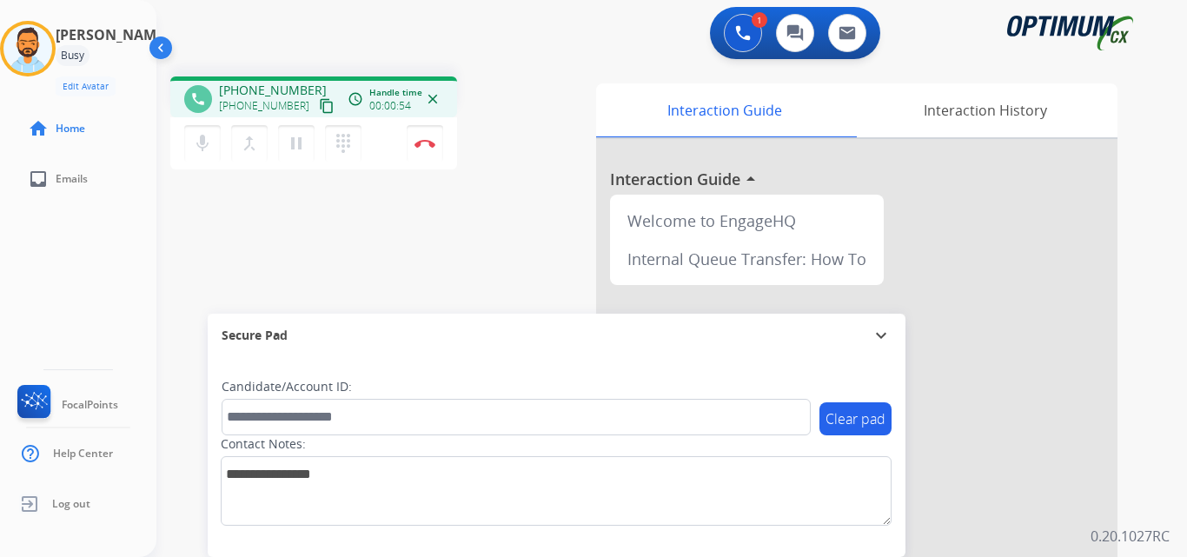
click at [319, 103] on mat-icon "content_copy" at bounding box center [327, 106] width 16 height 16
click at [431, 140] on img at bounding box center [425, 143] width 21 height 9
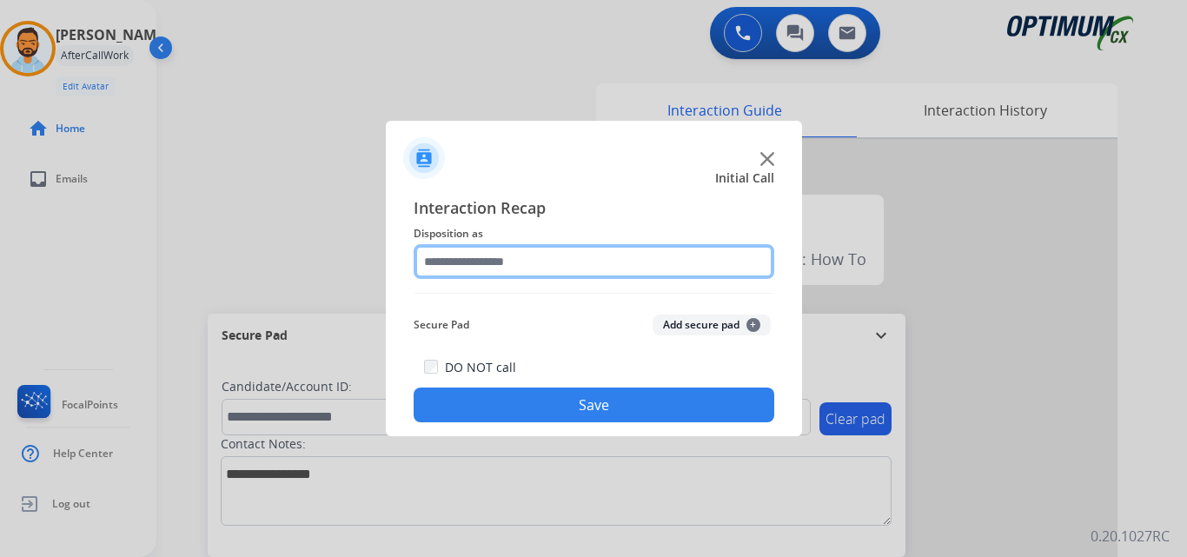
click at [586, 262] on input "text" at bounding box center [594, 261] width 361 height 35
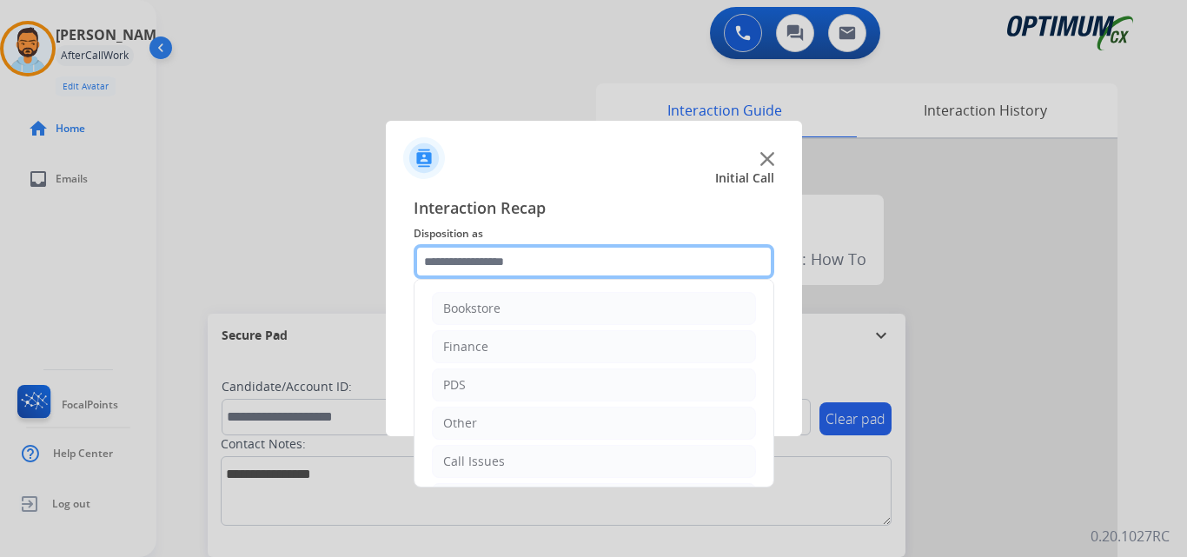
scroll to position [118, 0]
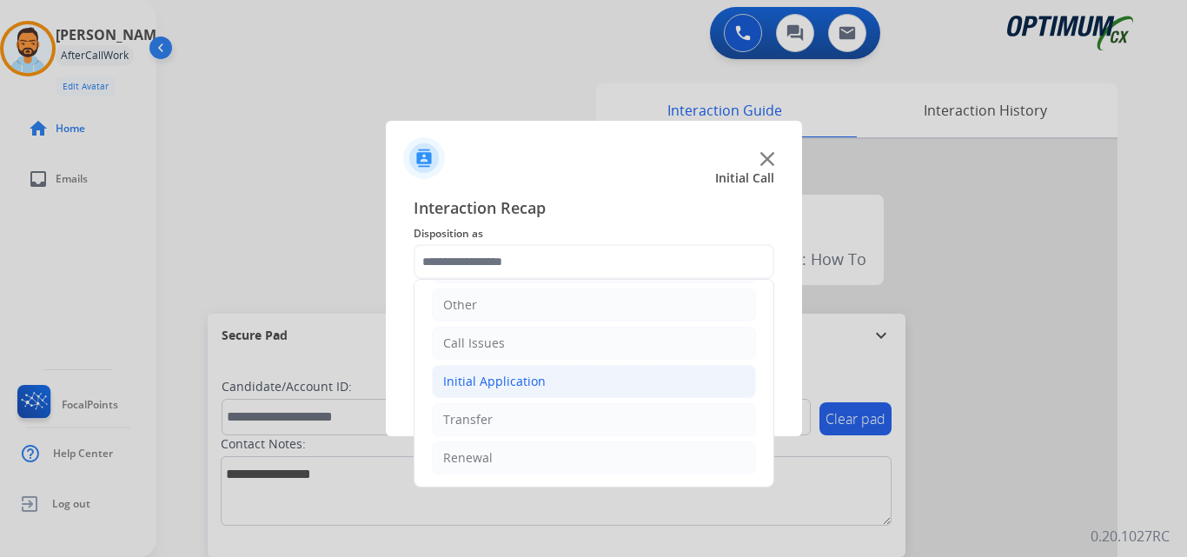
click at [525, 381] on div "Initial Application" at bounding box center [494, 381] width 103 height 17
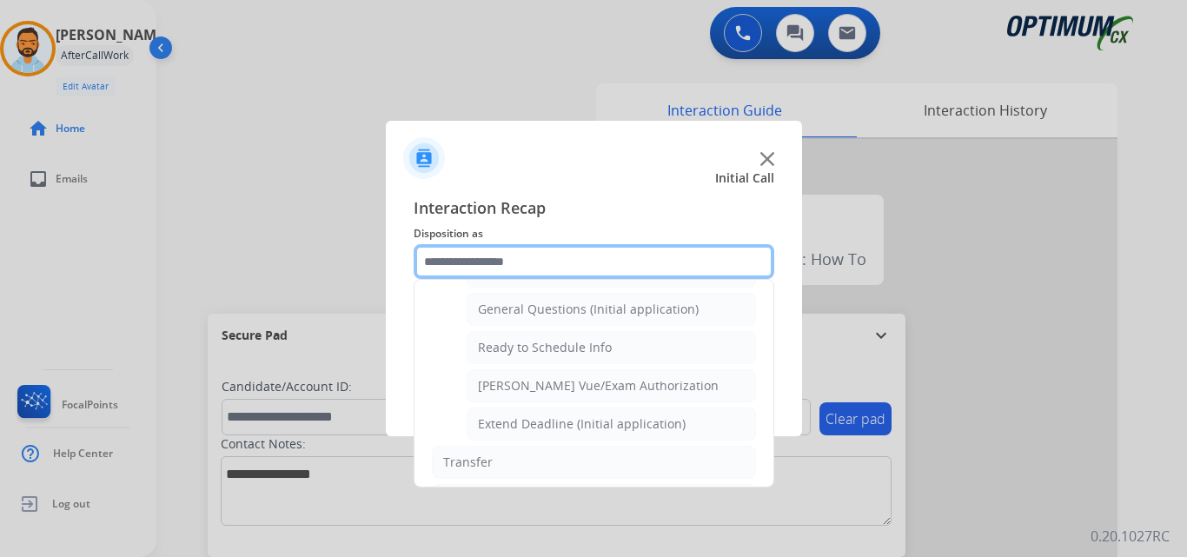
scroll to position [996, 0]
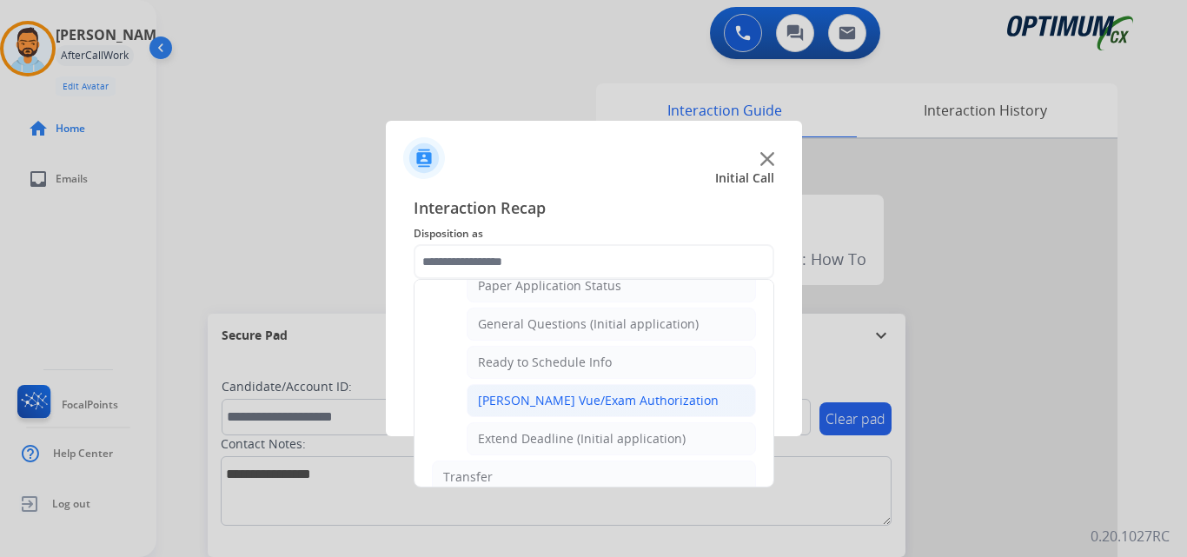
click at [610, 408] on div "[PERSON_NAME] Vue/Exam Authorization" at bounding box center [598, 400] width 241 height 17
type input "**********"
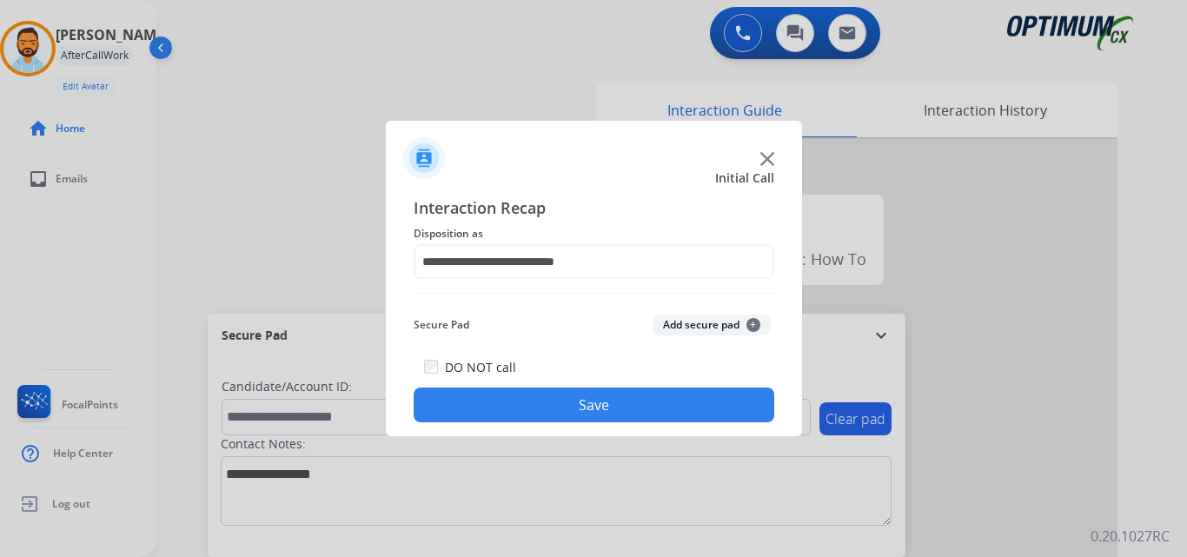
click at [594, 401] on button "Save" at bounding box center [594, 405] width 361 height 35
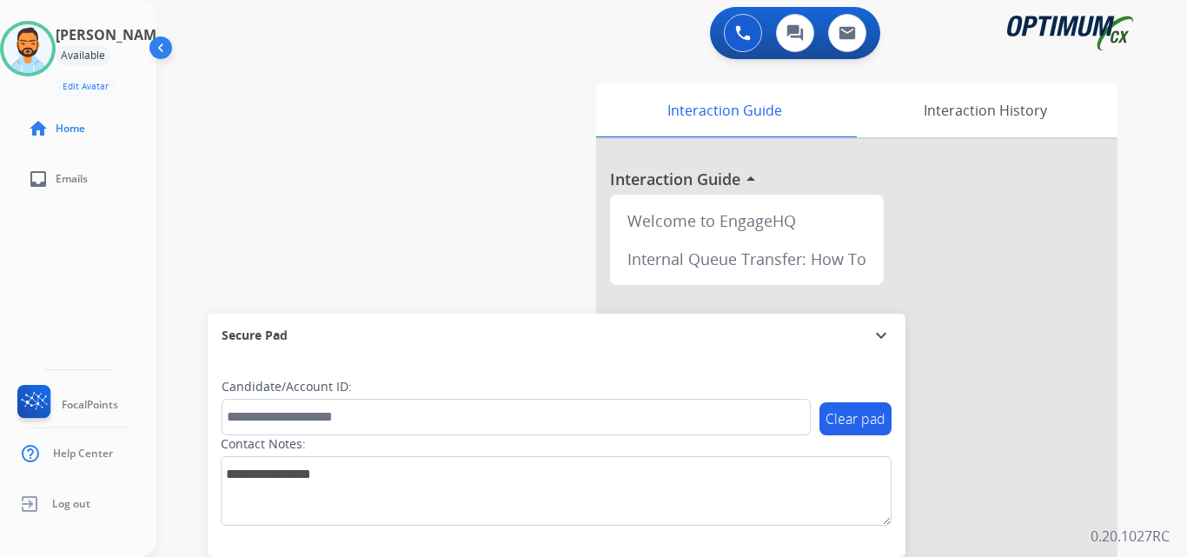
click at [594, 551] on div "Clear pad Candidate/Account ID: Contact Notes:" at bounding box center [557, 457] width 698 height 200
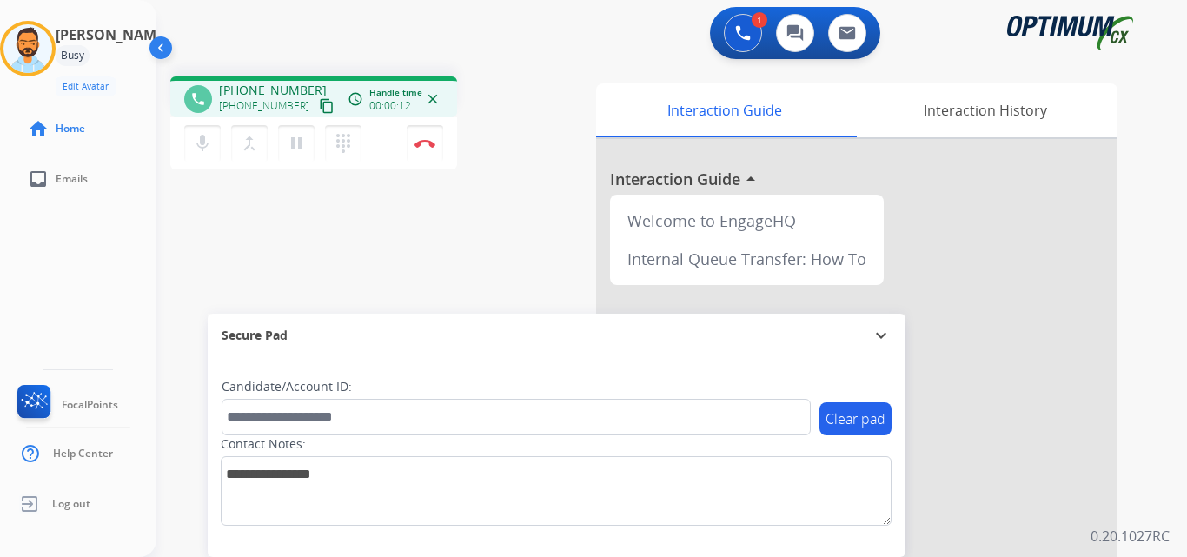
click at [319, 110] on mat-icon "content_copy" at bounding box center [327, 106] width 16 height 16
click at [428, 144] on img at bounding box center [425, 143] width 21 height 9
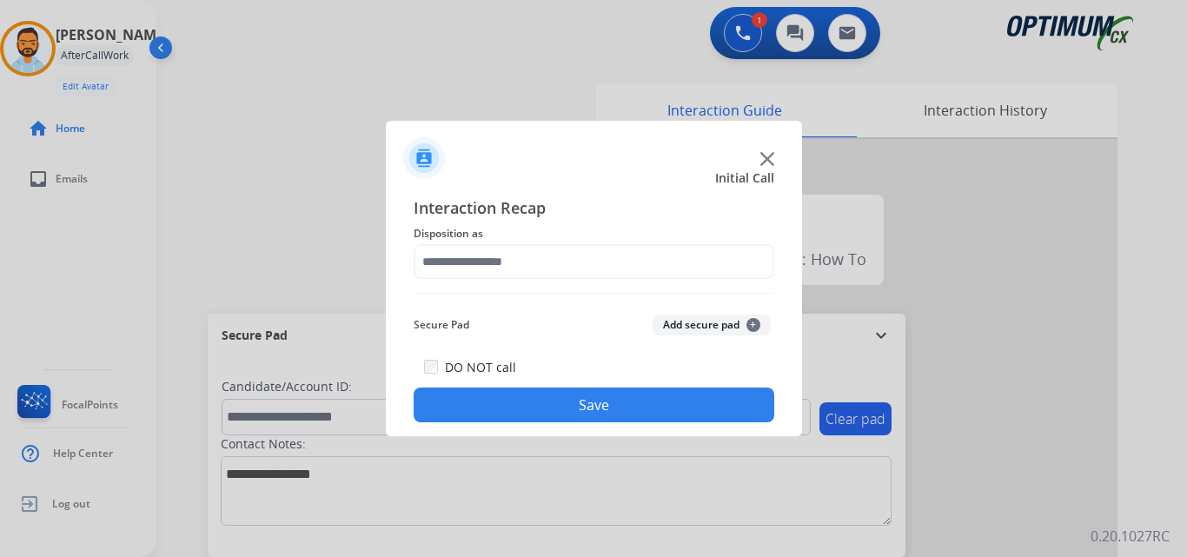
click at [581, 409] on button "Save" at bounding box center [594, 405] width 361 height 35
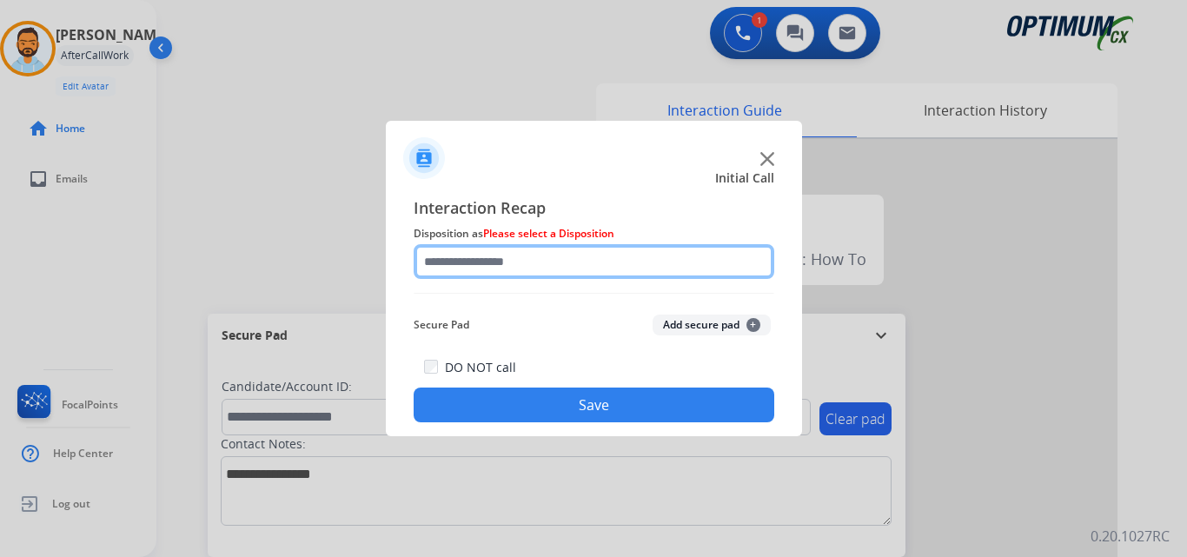
click at [595, 260] on input "text" at bounding box center [594, 261] width 361 height 35
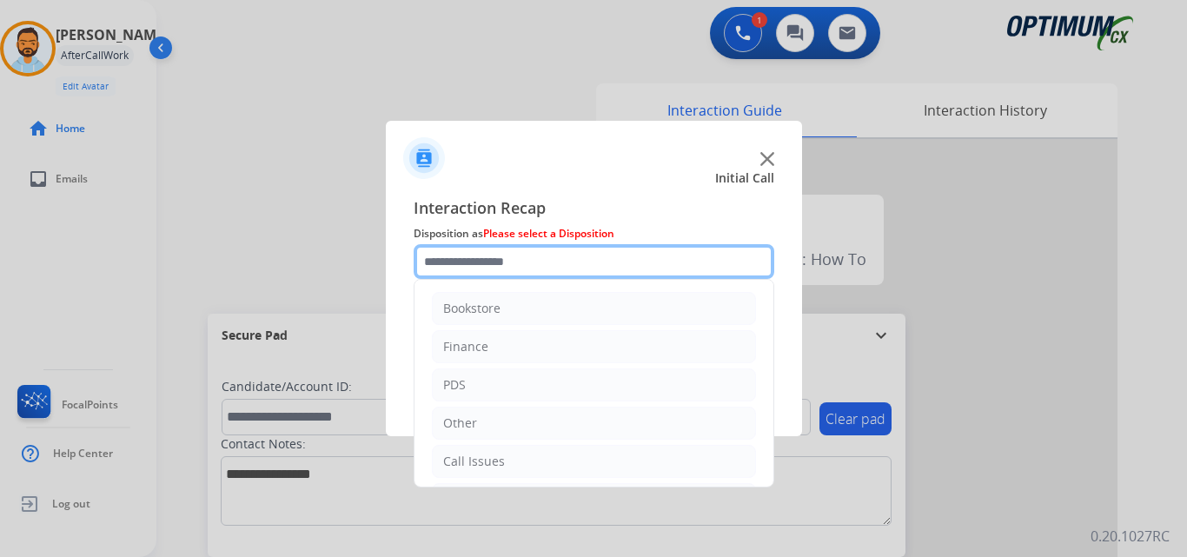
scroll to position [118, 0]
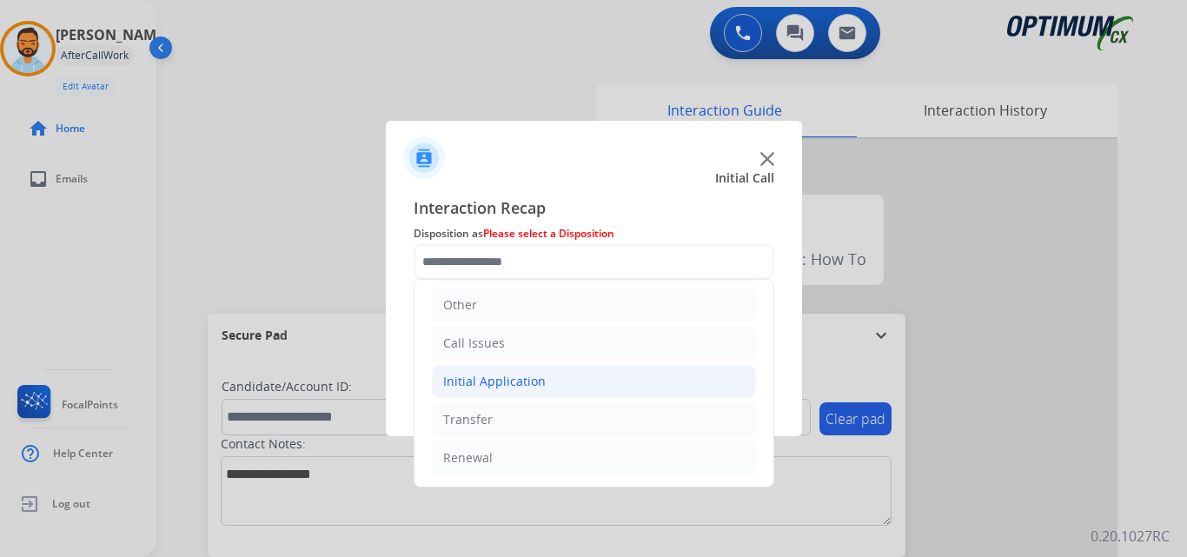
click at [526, 382] on div "Initial Application" at bounding box center [494, 381] width 103 height 17
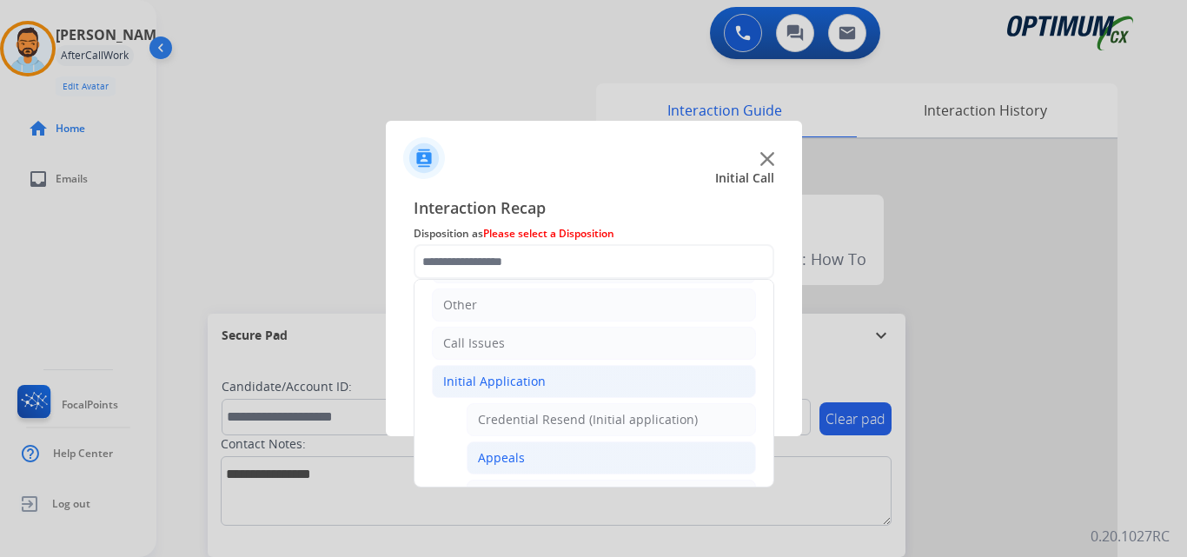
click at [521, 455] on div "Appeals" at bounding box center [501, 457] width 47 height 17
type input "*******"
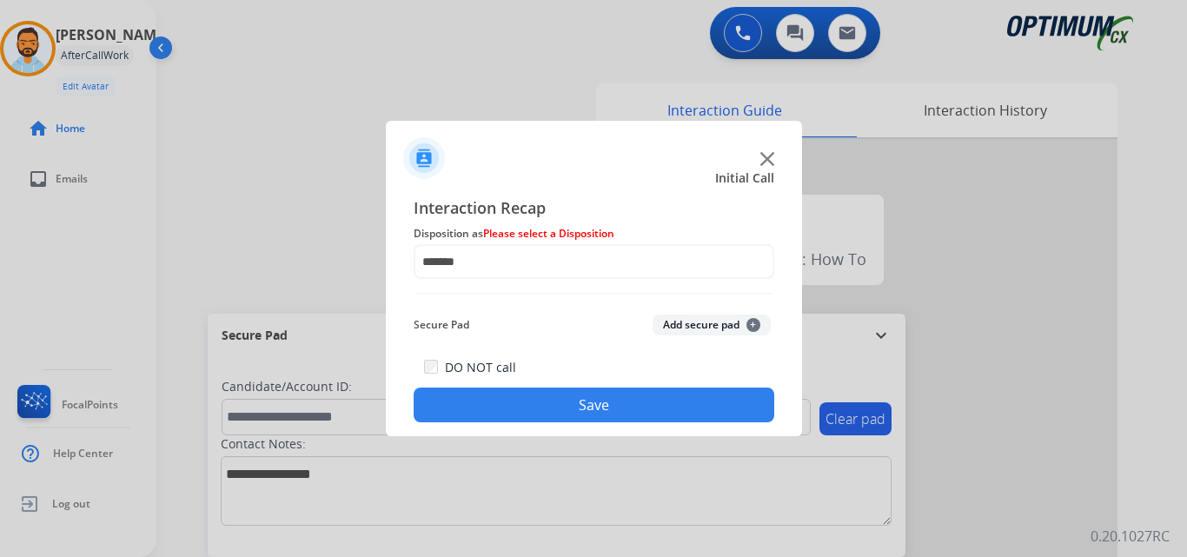
click at [607, 408] on button "Save" at bounding box center [594, 405] width 361 height 35
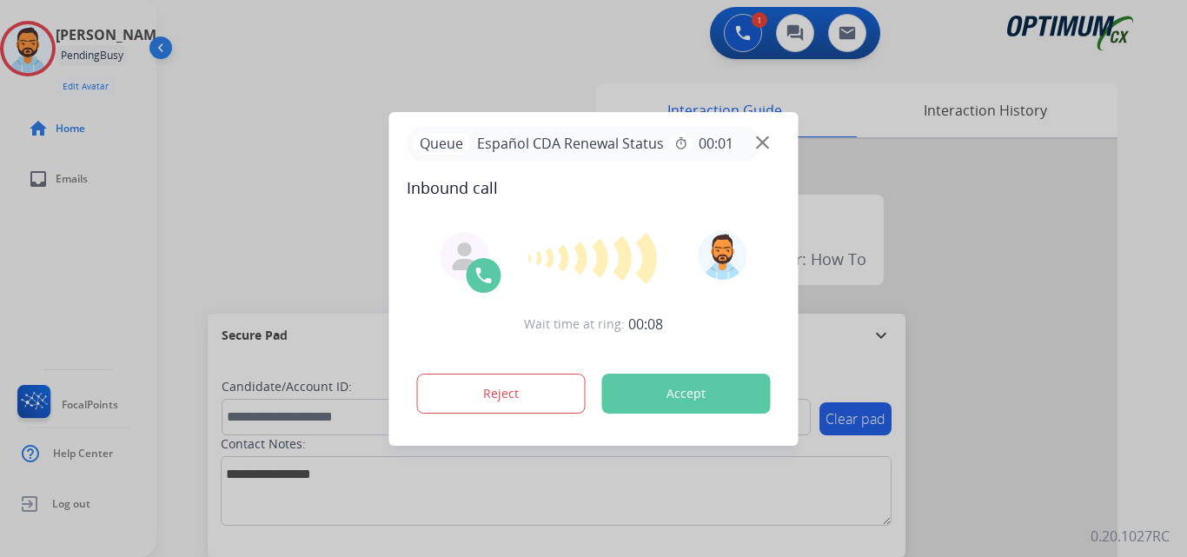
click at [650, 394] on button "Accept" at bounding box center [686, 394] width 169 height 40
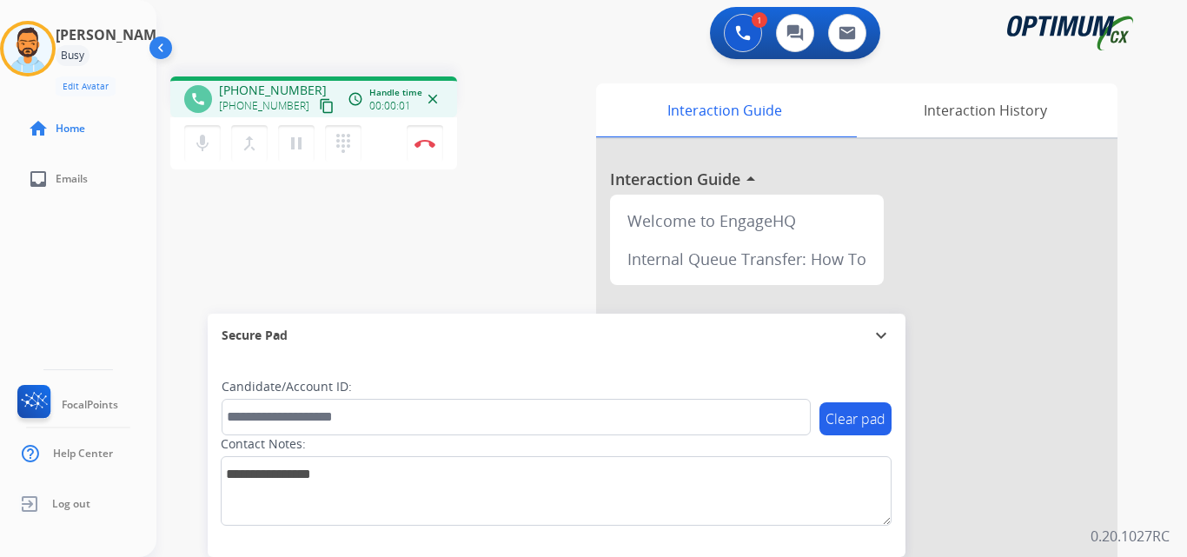
click at [319, 107] on mat-icon "content_copy" at bounding box center [327, 106] width 16 height 16
click at [319, 109] on mat-icon "content_copy" at bounding box center [327, 106] width 16 height 16
click at [419, 156] on button "Disconnect" at bounding box center [425, 143] width 36 height 36
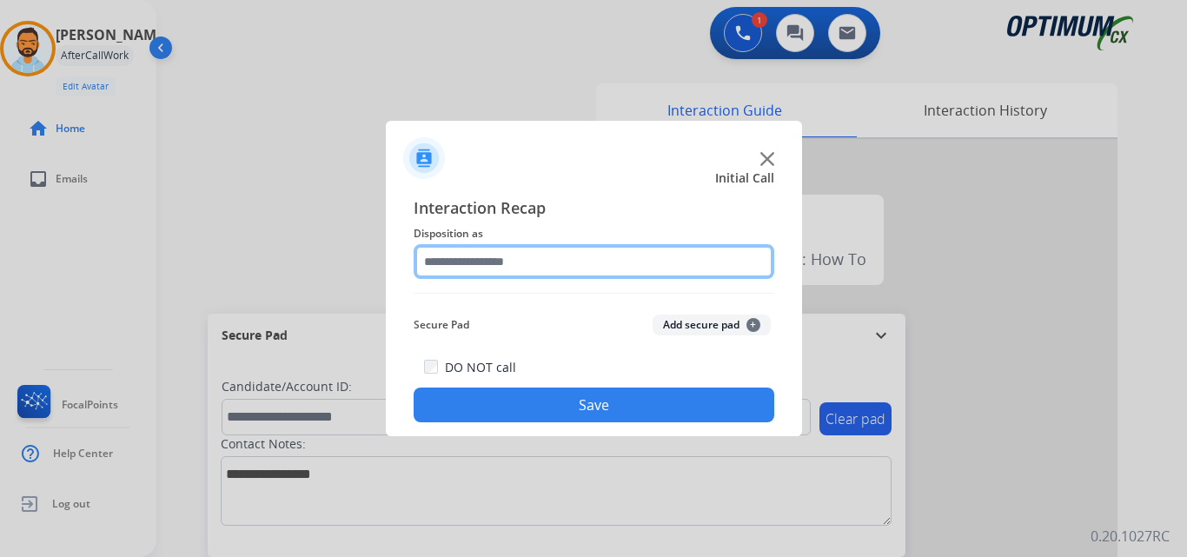
click at [546, 262] on input "text" at bounding box center [594, 261] width 361 height 35
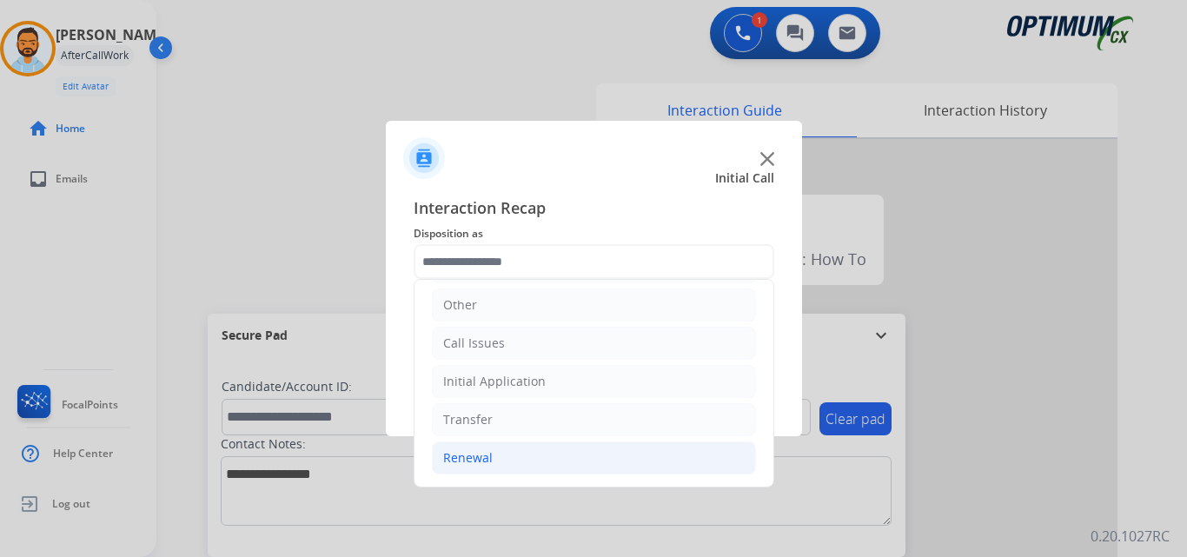
click at [495, 466] on li "Renewal" at bounding box center [594, 457] width 324 height 33
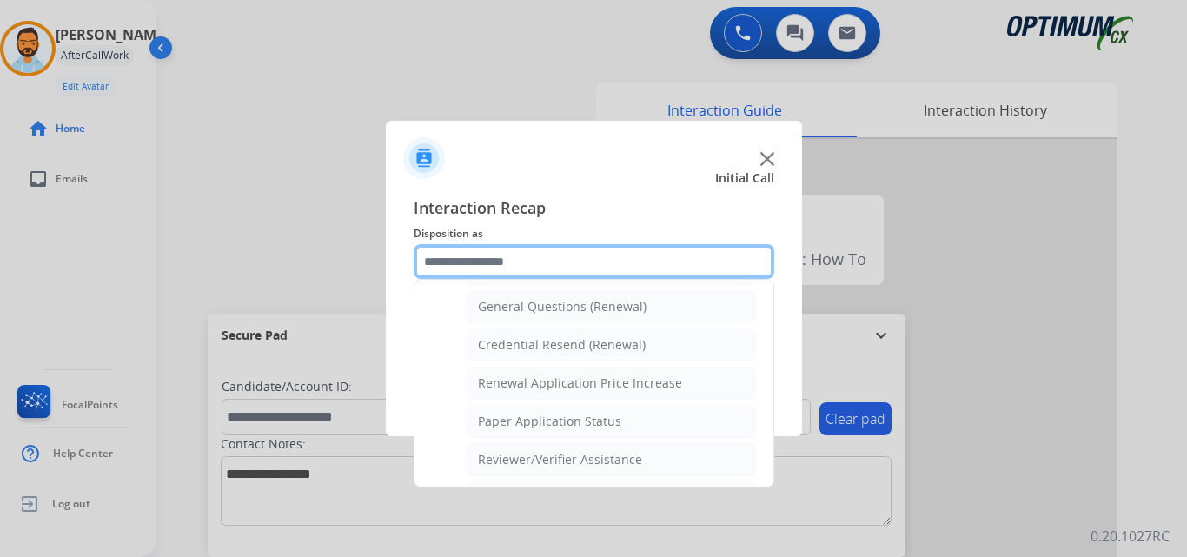
scroll to position [509, 0]
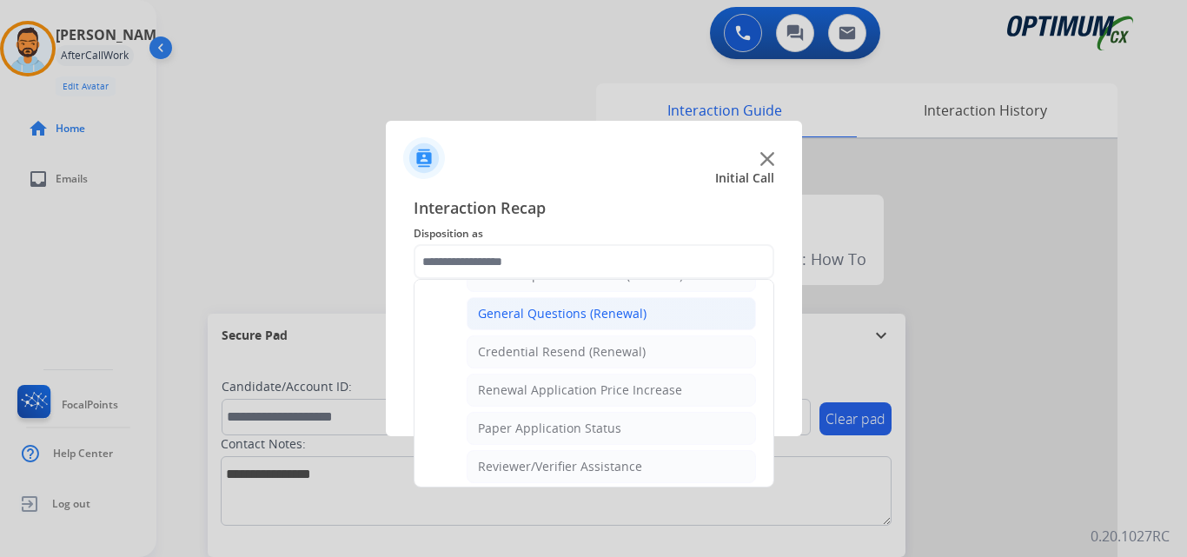
click at [567, 310] on div "General Questions (Renewal)" at bounding box center [562, 313] width 169 height 17
type input "**********"
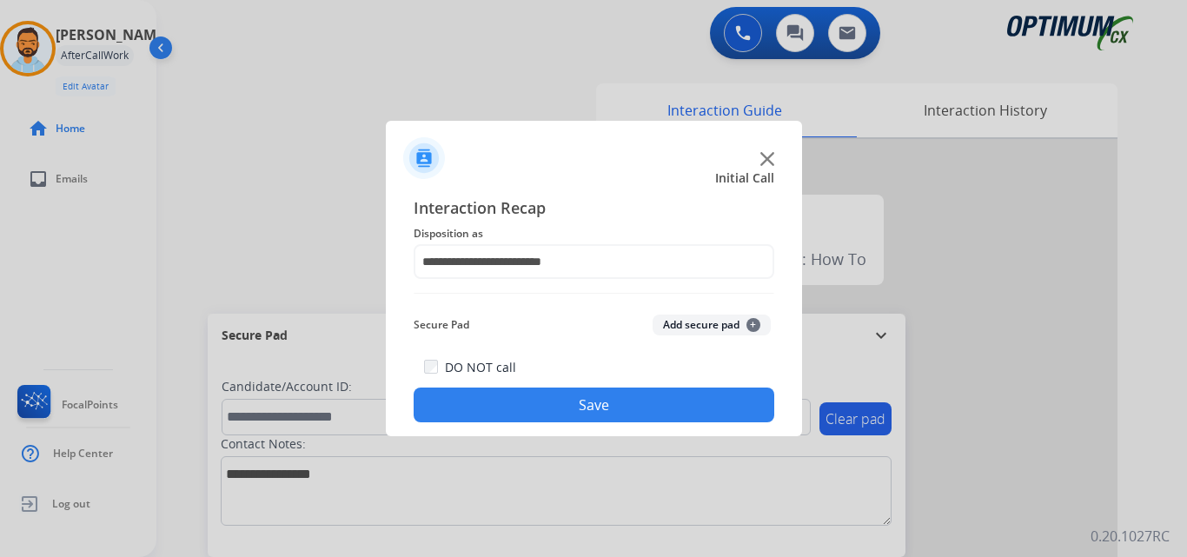
click at [580, 399] on button "Save" at bounding box center [594, 405] width 361 height 35
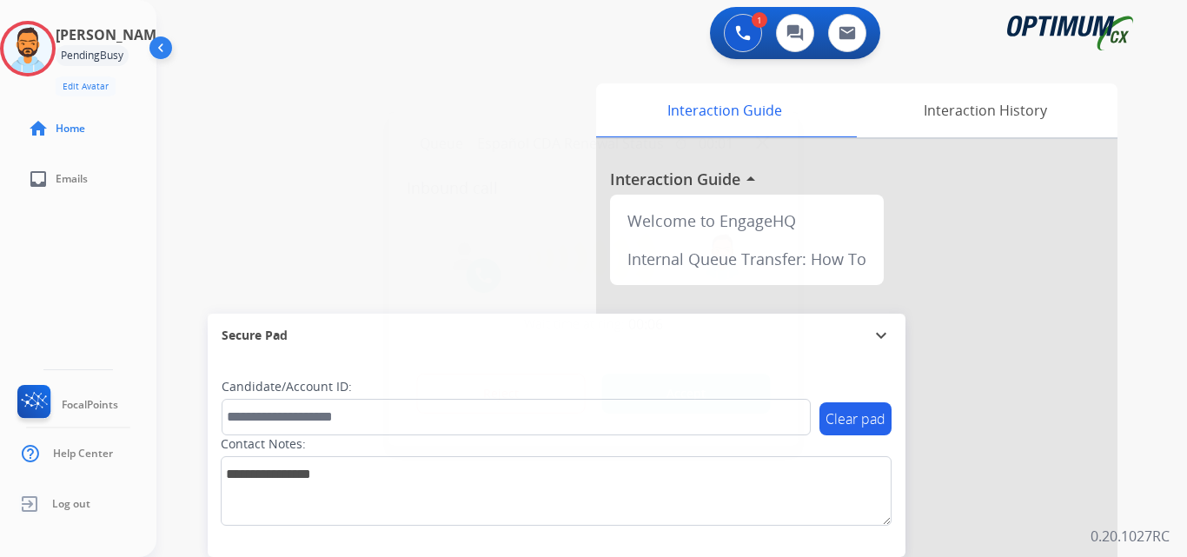
click at [689, 385] on button "Accept" at bounding box center [686, 394] width 169 height 40
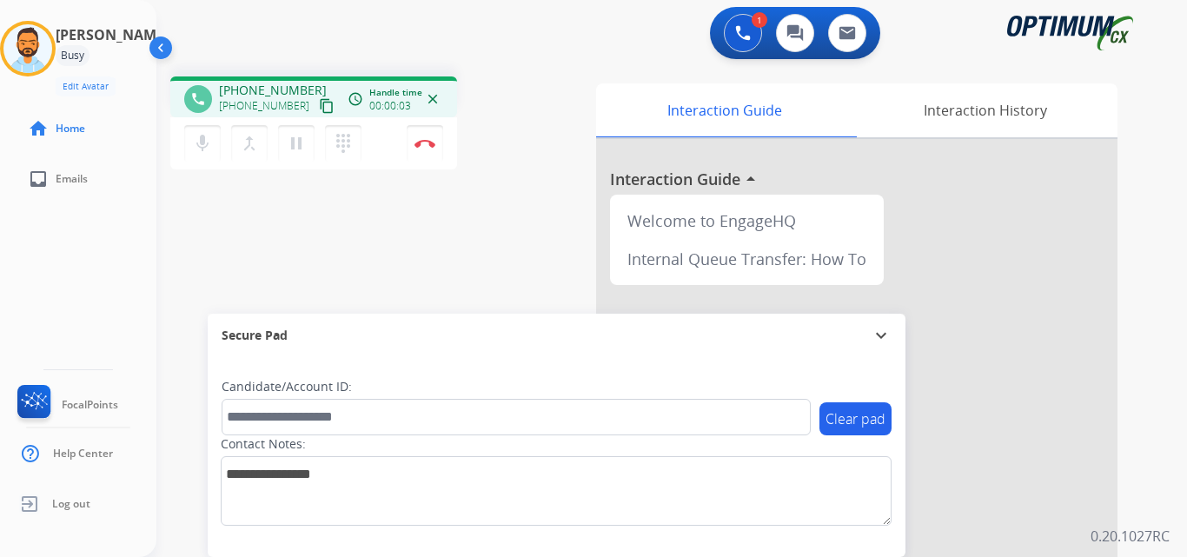
click at [319, 109] on mat-icon "content_copy" at bounding box center [327, 106] width 16 height 16
click at [414, 141] on button "Disconnect" at bounding box center [425, 143] width 36 height 36
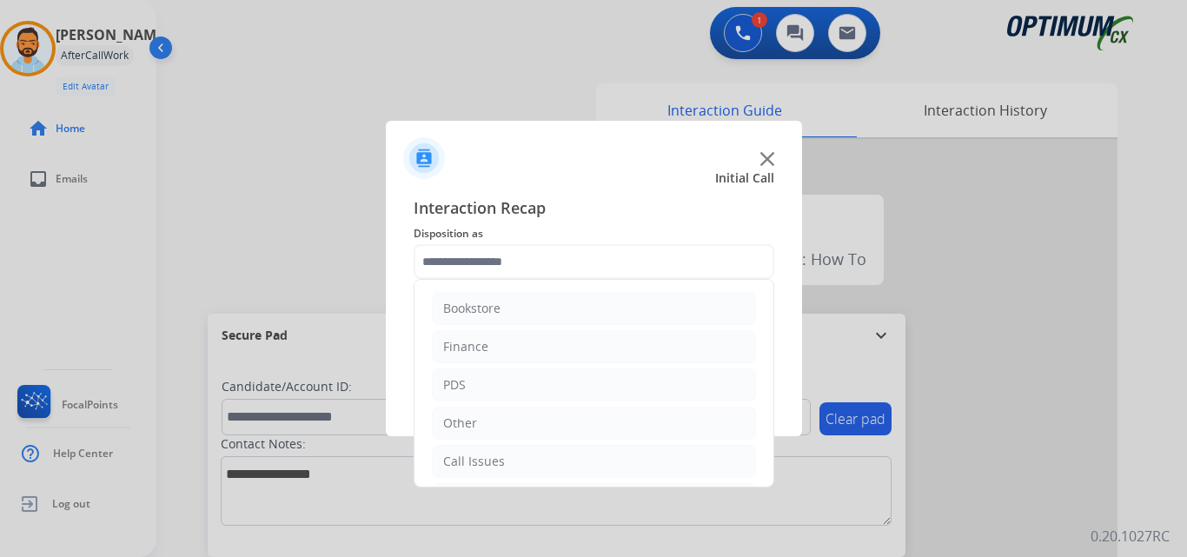
scroll to position [118, 0]
click at [541, 388] on div "Initial Application" at bounding box center [494, 381] width 103 height 17
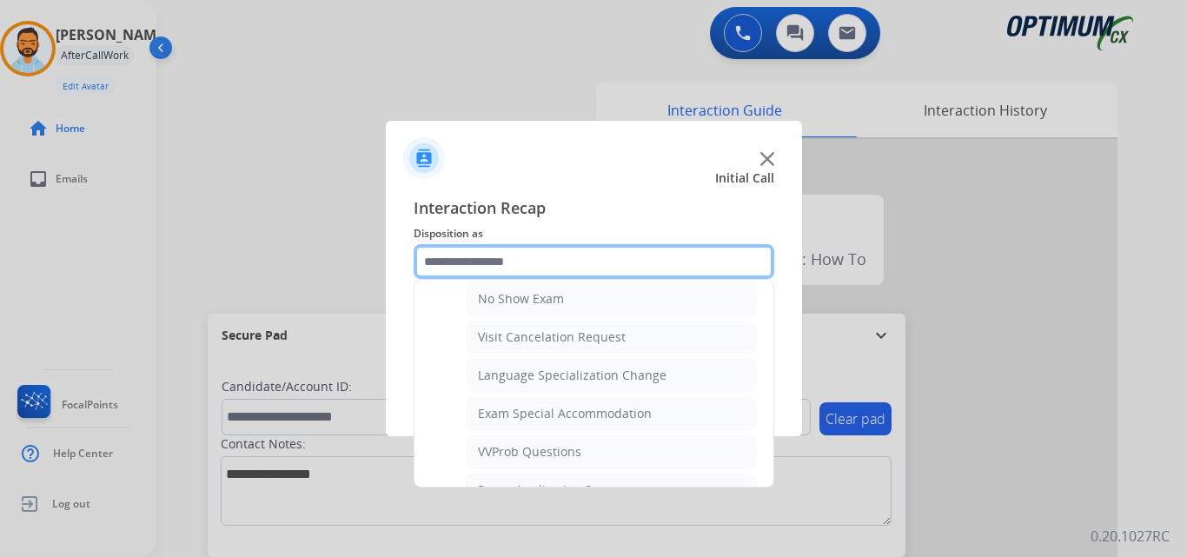
scroll to position [796, 0]
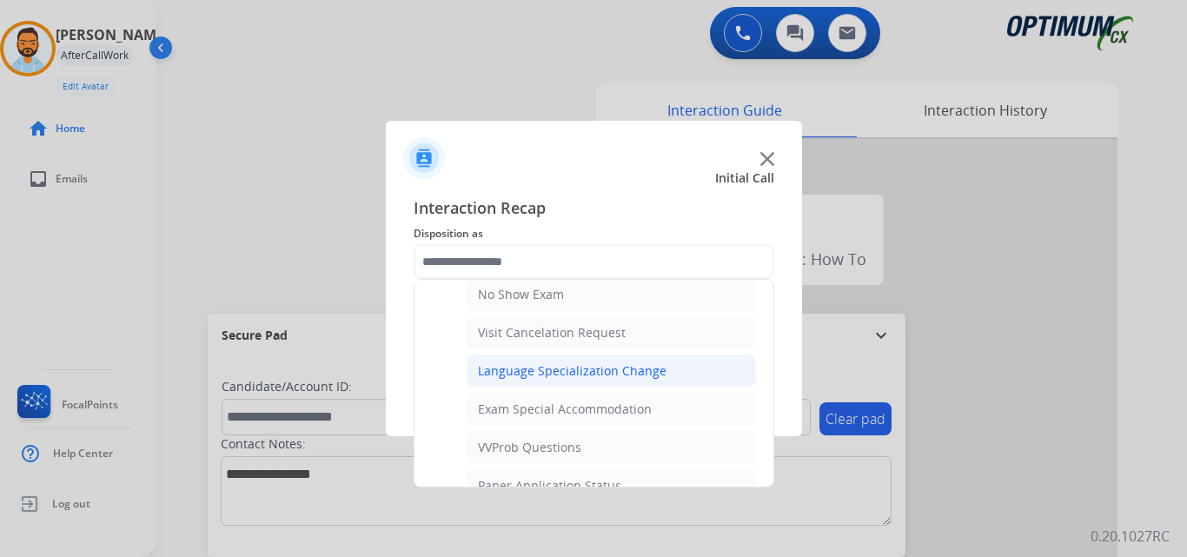
click at [601, 373] on div "Language Specialization Change" at bounding box center [572, 370] width 189 height 17
type input "**********"
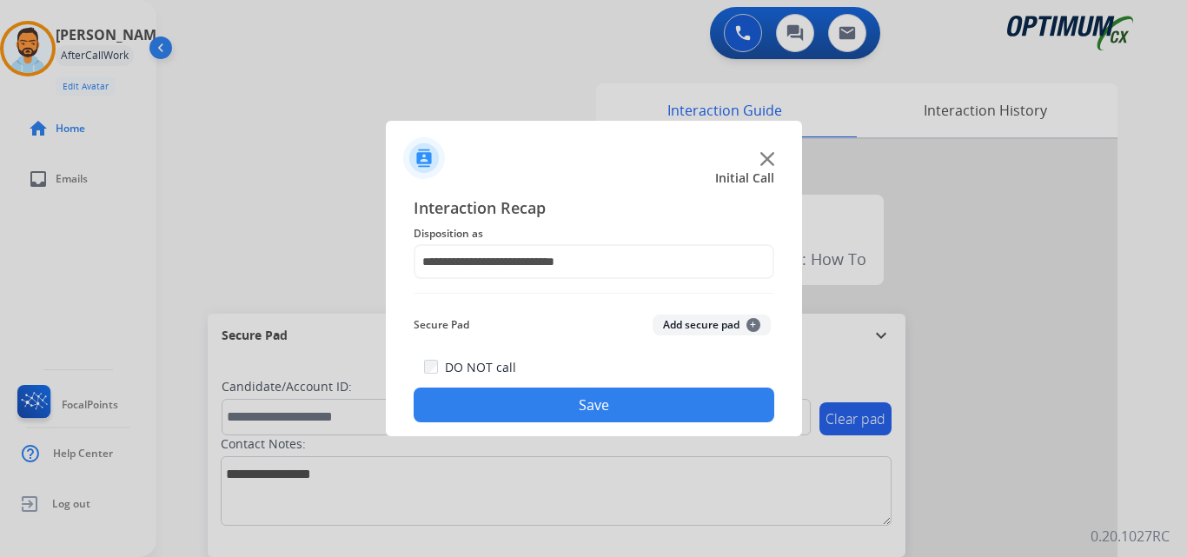
click at [606, 406] on button "Save" at bounding box center [594, 405] width 361 height 35
